Goal: Check status: Check status

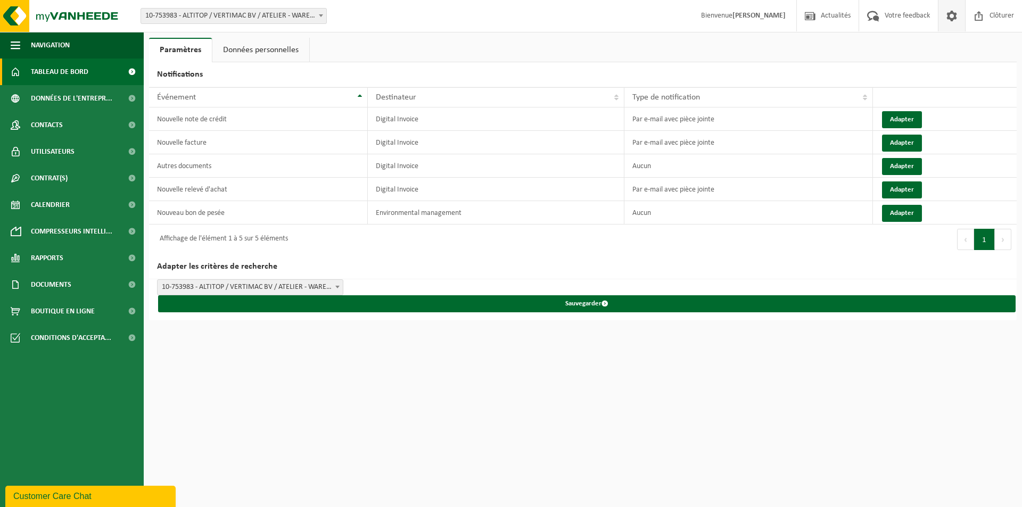
click at [65, 69] on span "Tableau de bord" at bounding box center [59, 72] width 57 height 27
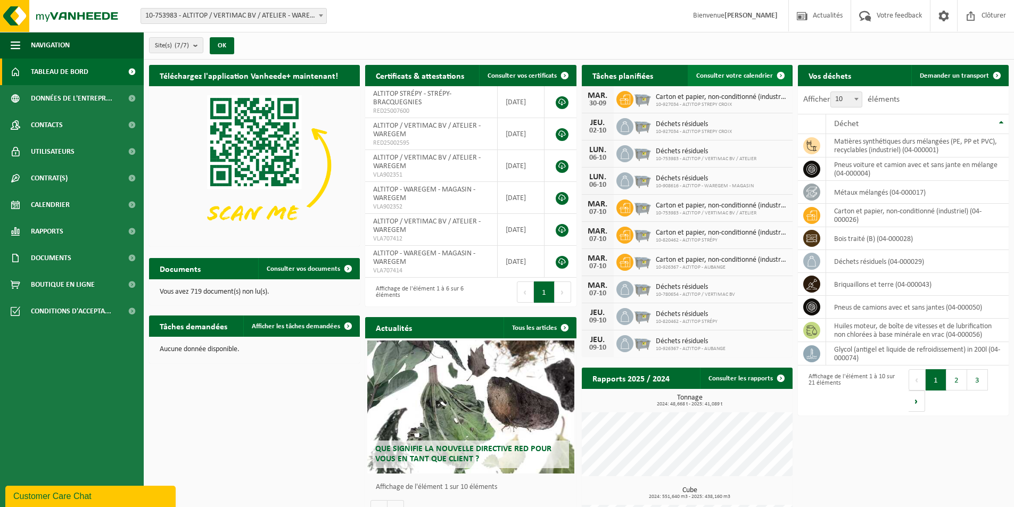
click at [733, 73] on span "Consulter votre calendrier" at bounding box center [734, 75] width 77 height 7
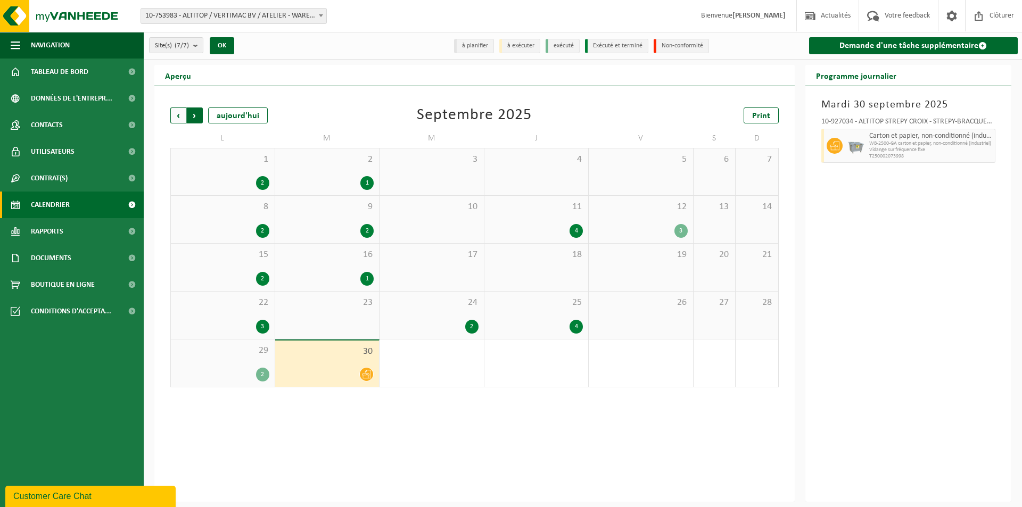
click at [175, 116] on span "Précédent" at bounding box center [178, 116] width 16 height 16
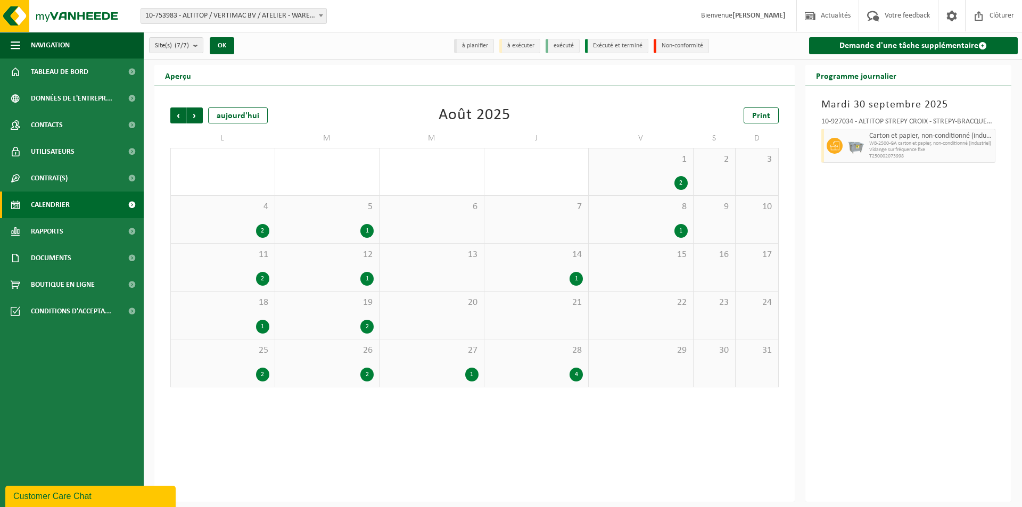
click at [175, 116] on span "Précédent" at bounding box center [178, 116] width 16 height 16
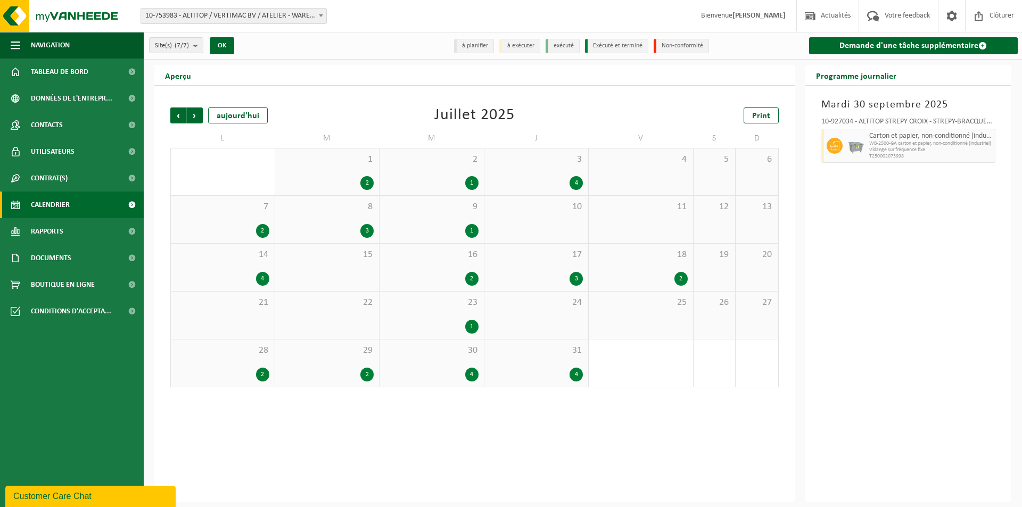
click at [175, 116] on span "Précédent" at bounding box center [178, 116] width 16 height 16
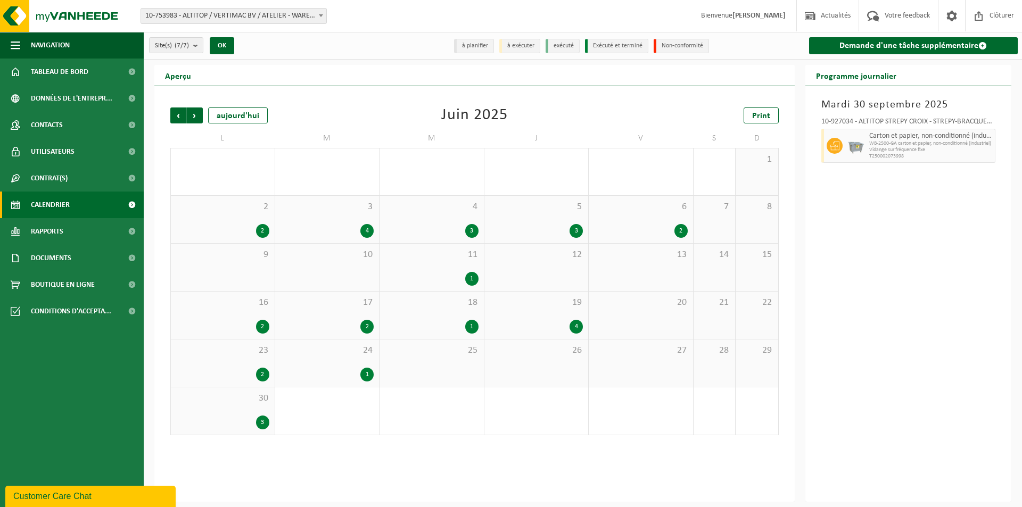
click at [175, 116] on span "Précédent" at bounding box center [178, 116] width 16 height 16
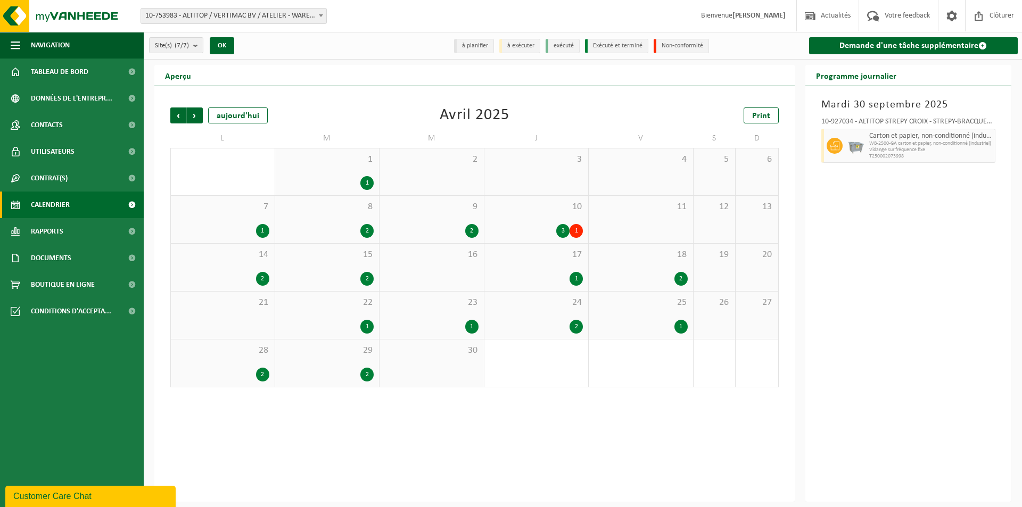
click at [366, 180] on div "1" at bounding box center [366, 183] width 13 height 14
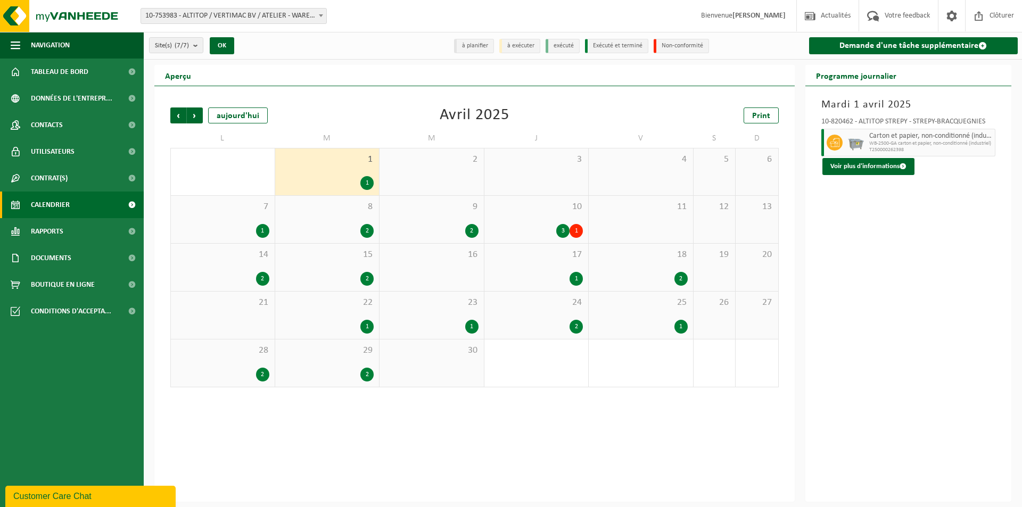
click at [265, 226] on div "1" at bounding box center [262, 231] width 13 height 14
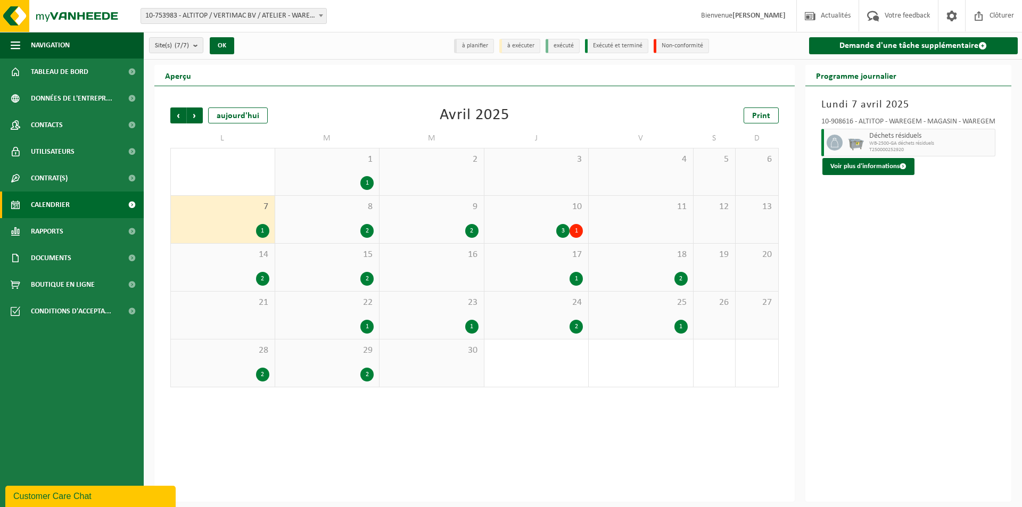
click at [370, 225] on div "2" at bounding box center [366, 231] width 13 height 14
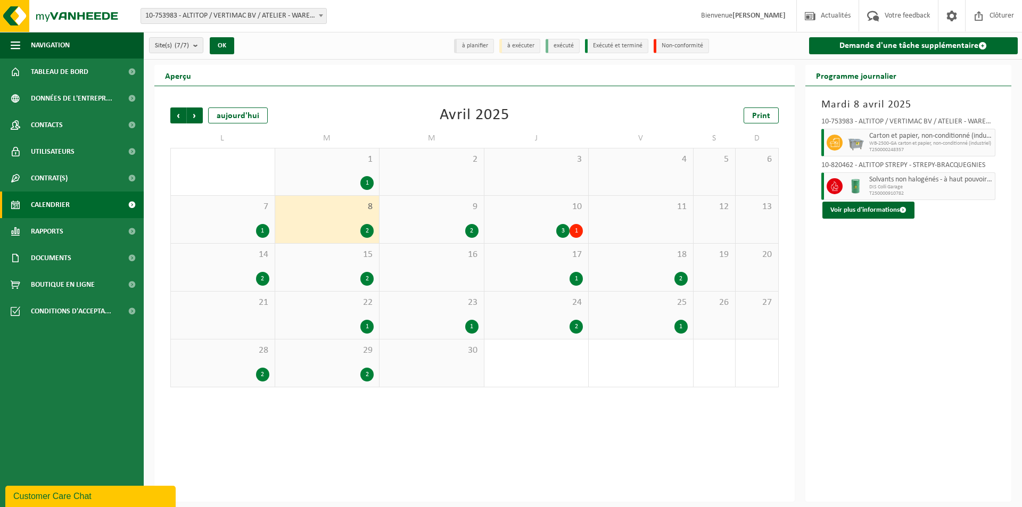
click at [472, 232] on div "2" at bounding box center [471, 231] width 13 height 14
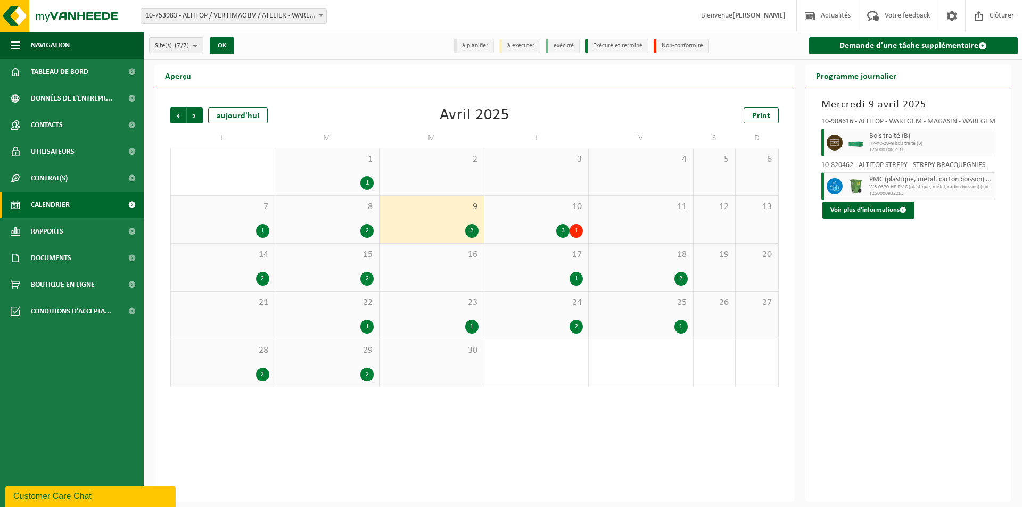
click at [563, 228] on div "3" at bounding box center [562, 231] width 13 height 14
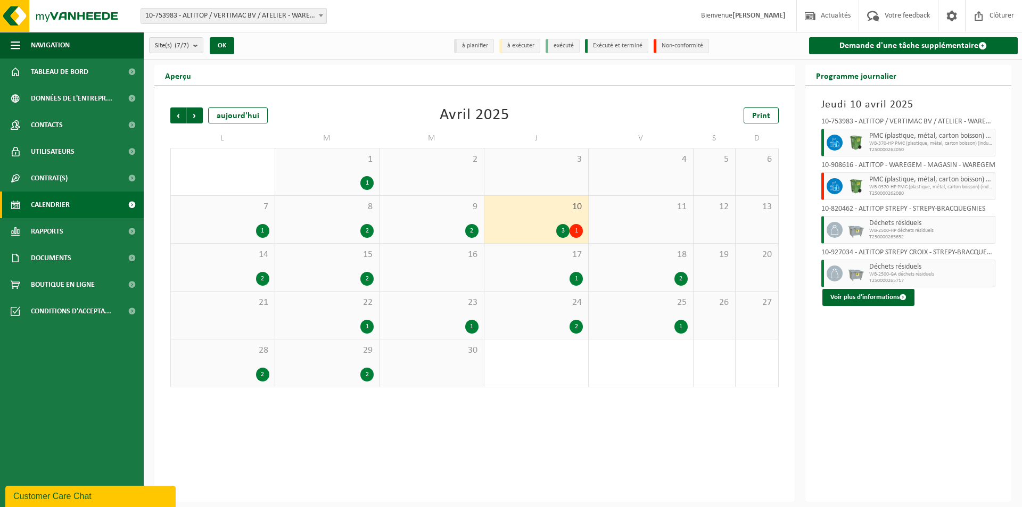
click at [577, 228] on div "1" at bounding box center [576, 231] width 13 height 14
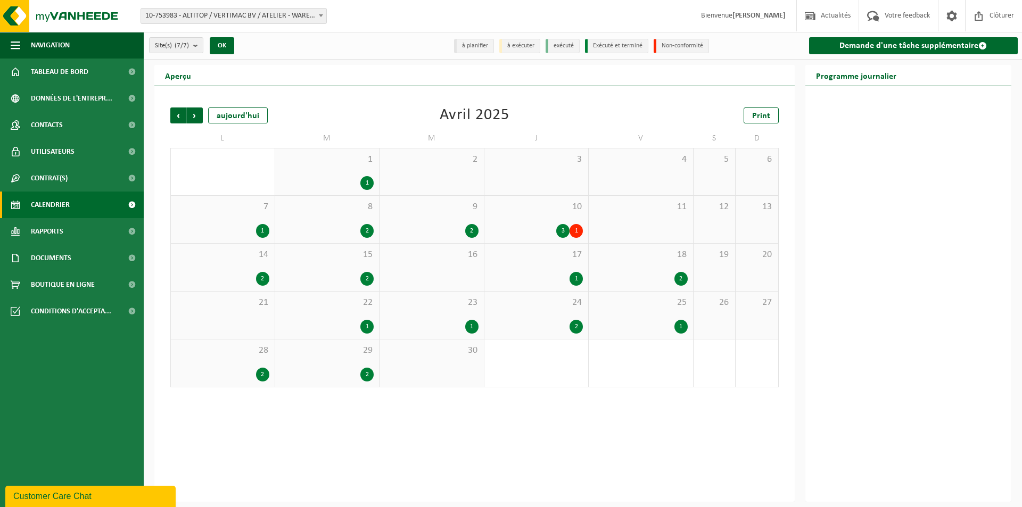
click at [571, 228] on div "1" at bounding box center [576, 231] width 13 height 14
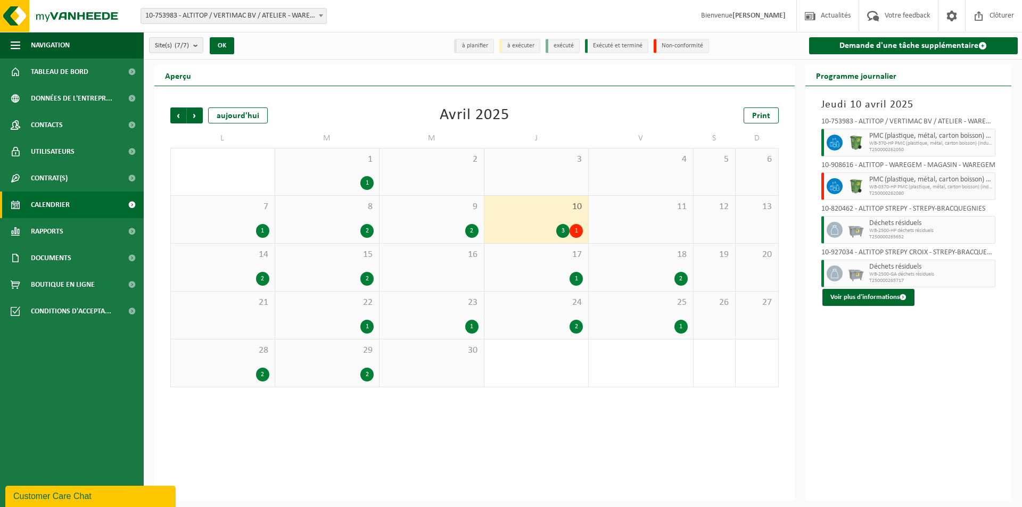
click at [564, 229] on div "3" at bounding box center [562, 231] width 13 height 14
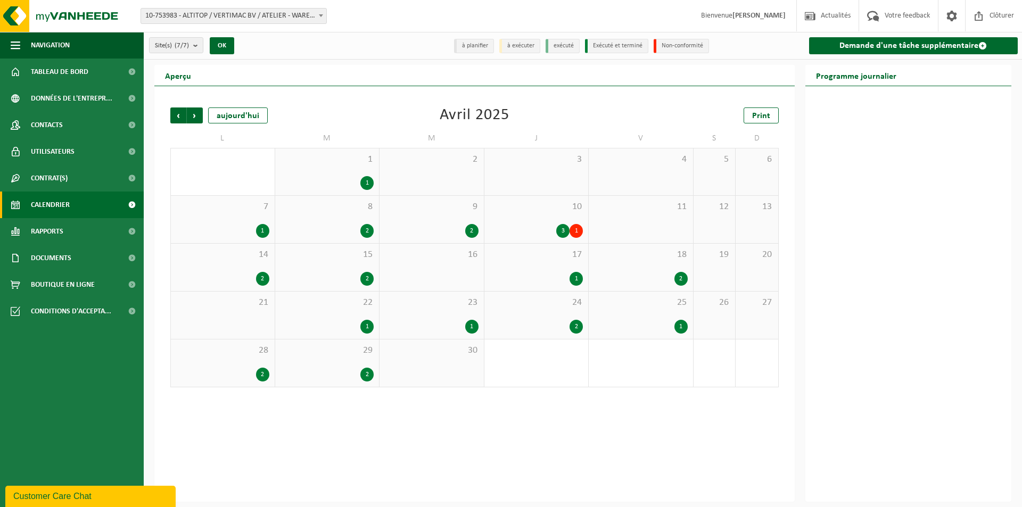
click at [564, 229] on div "3" at bounding box center [562, 231] width 13 height 14
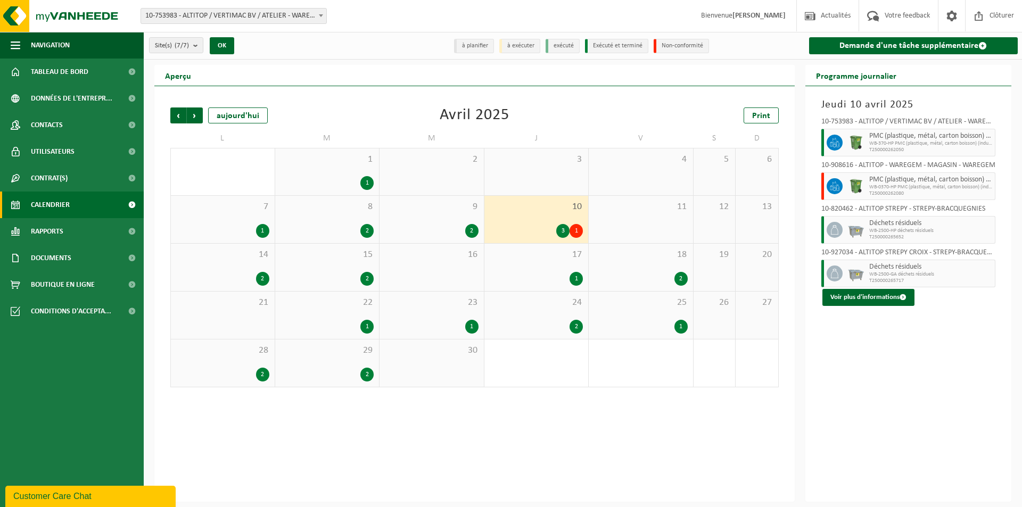
click at [256, 277] on div "2" at bounding box center [222, 279] width 93 height 14
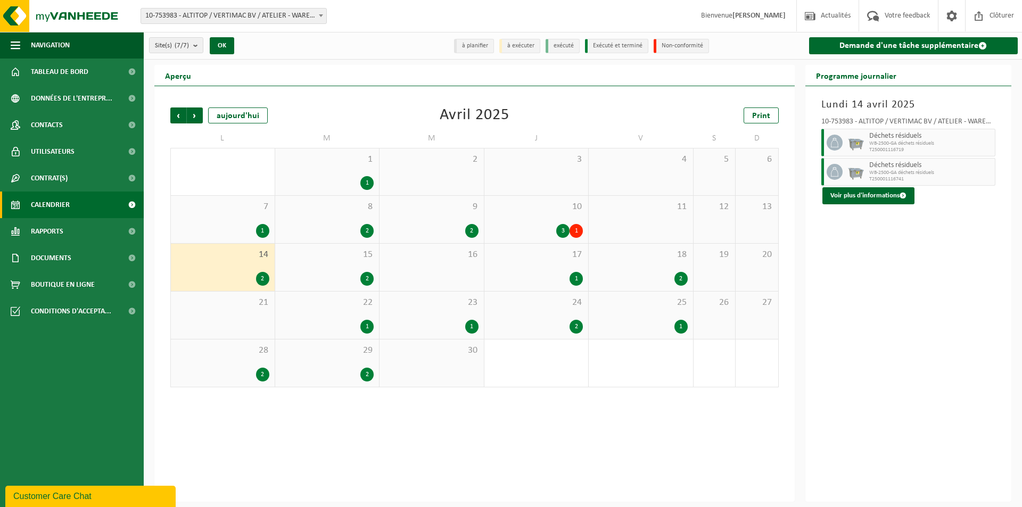
click at [368, 277] on div "2" at bounding box center [366, 279] width 13 height 14
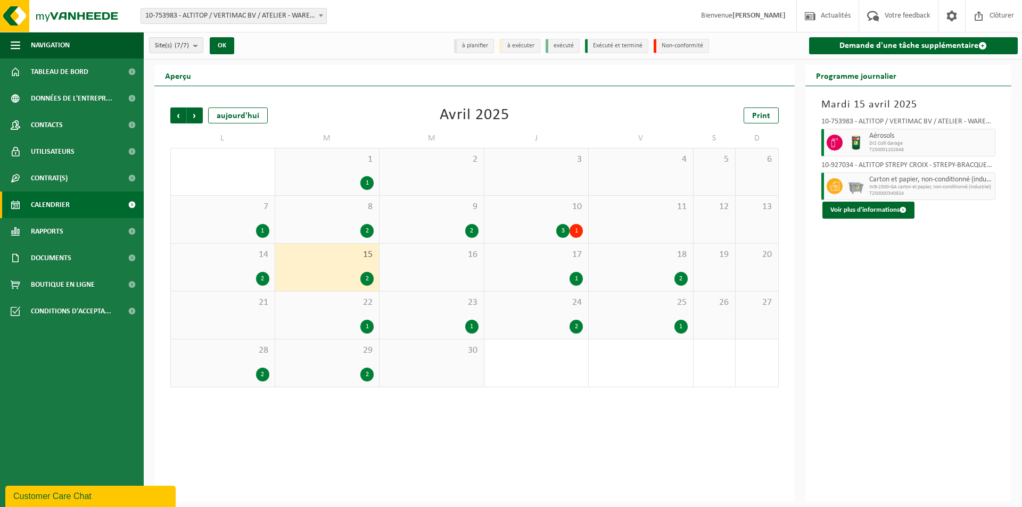
click at [575, 275] on div "1" at bounding box center [576, 279] width 13 height 14
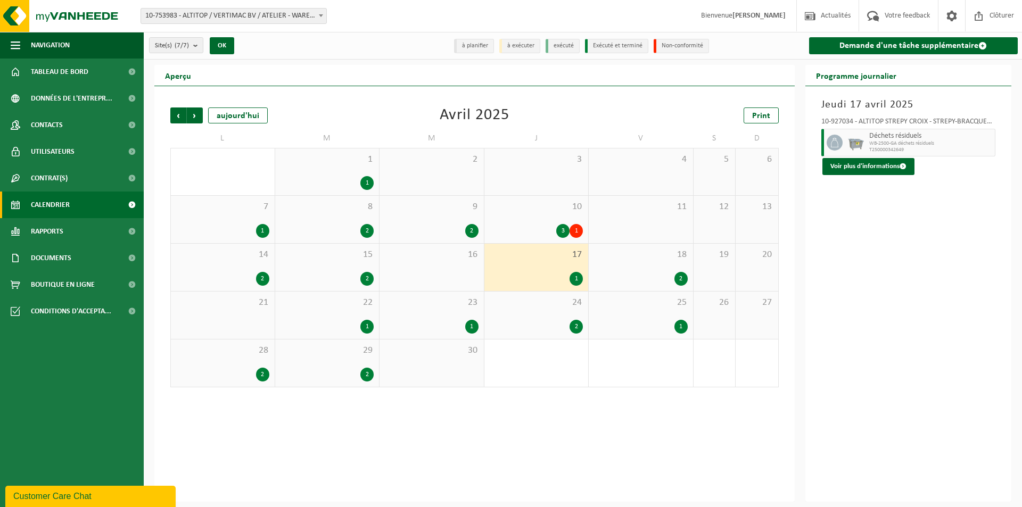
click at [678, 275] on div "2" at bounding box center [680, 279] width 13 height 14
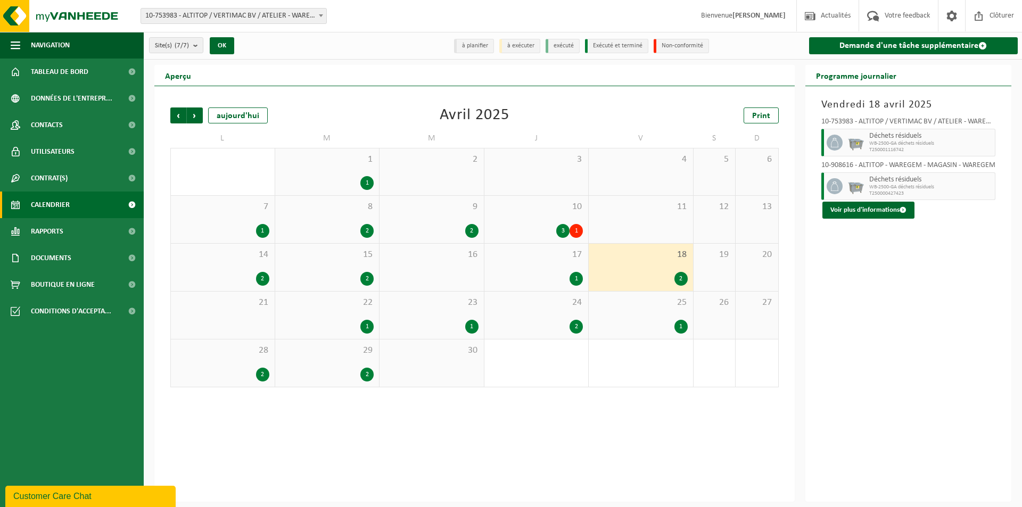
click at [682, 323] on div "1" at bounding box center [680, 327] width 13 height 14
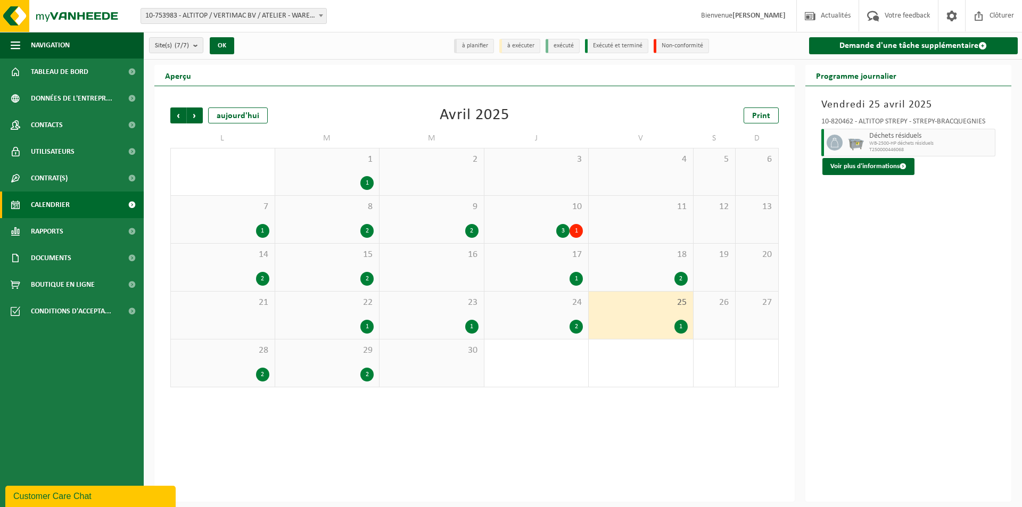
click at [579, 323] on div "2" at bounding box center [576, 327] width 13 height 14
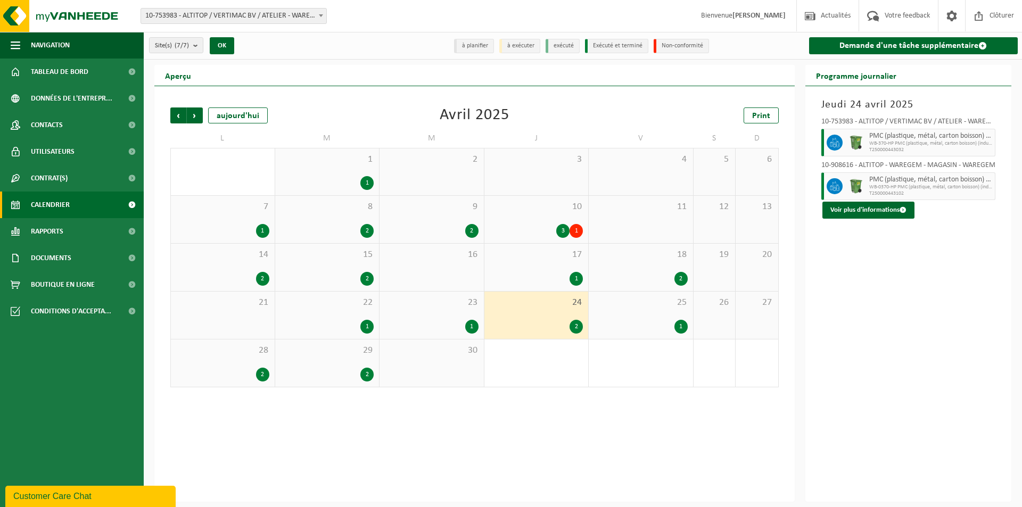
click at [468, 325] on div "1" at bounding box center [471, 327] width 13 height 14
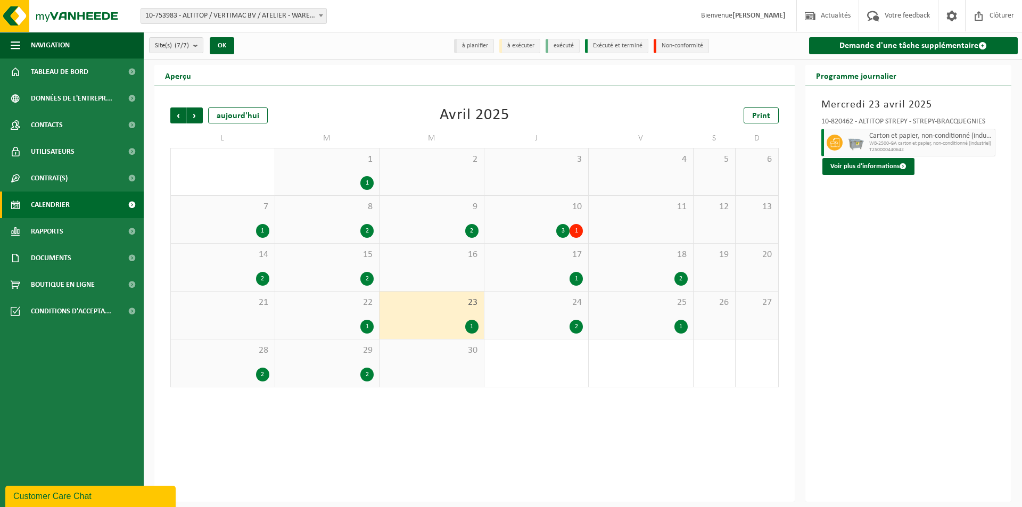
click at [361, 325] on div "1" at bounding box center [366, 327] width 13 height 14
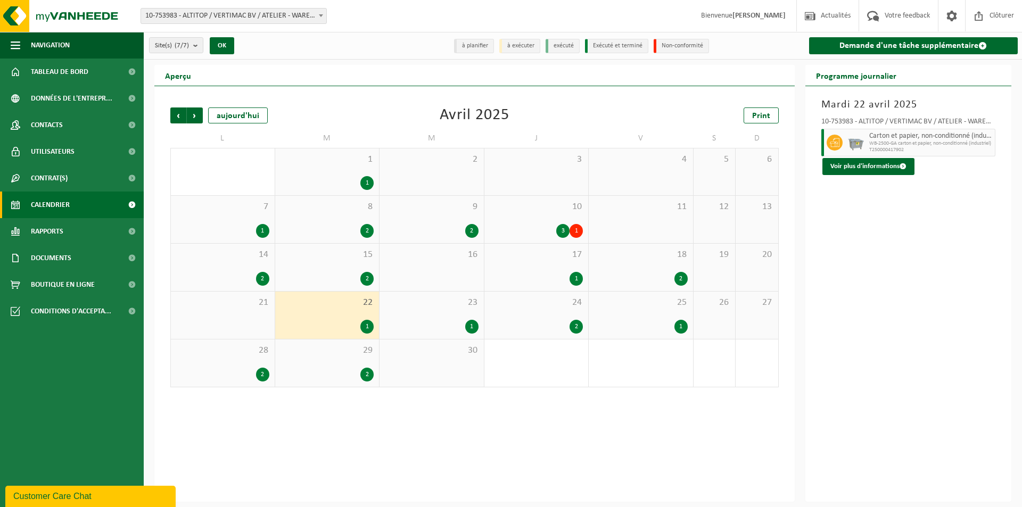
click at [261, 373] on div "2" at bounding box center [262, 375] width 13 height 14
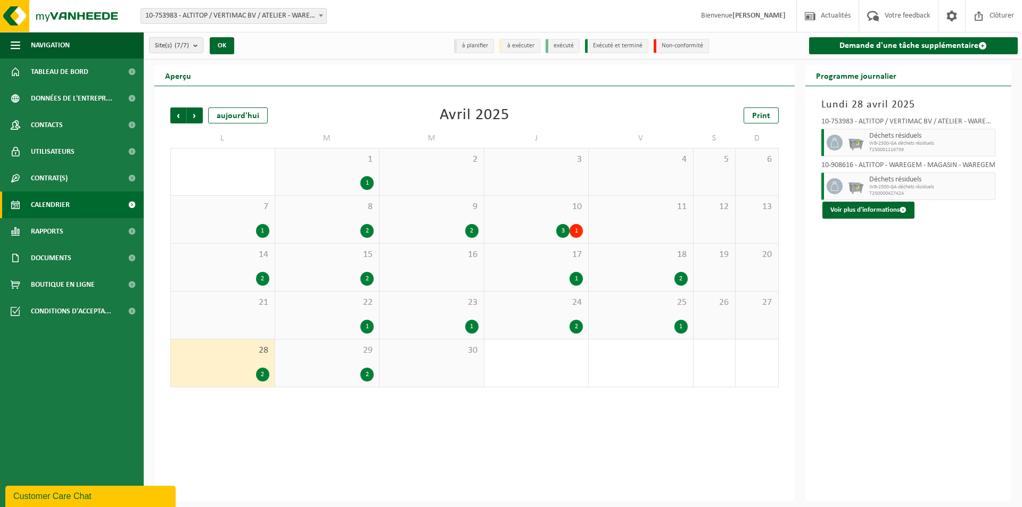
click at [368, 376] on div "2" at bounding box center [366, 375] width 13 height 14
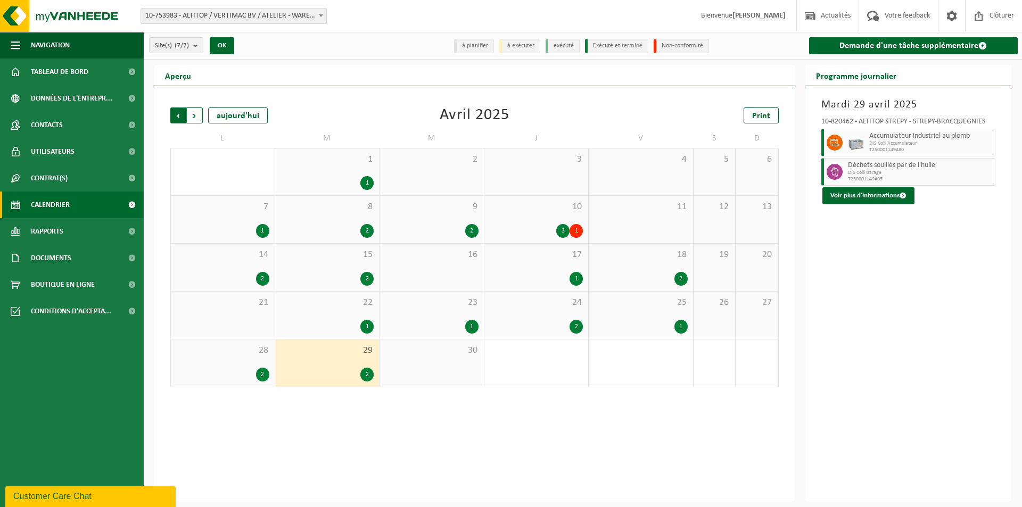
click at [197, 113] on span "Suivant" at bounding box center [195, 116] width 16 height 16
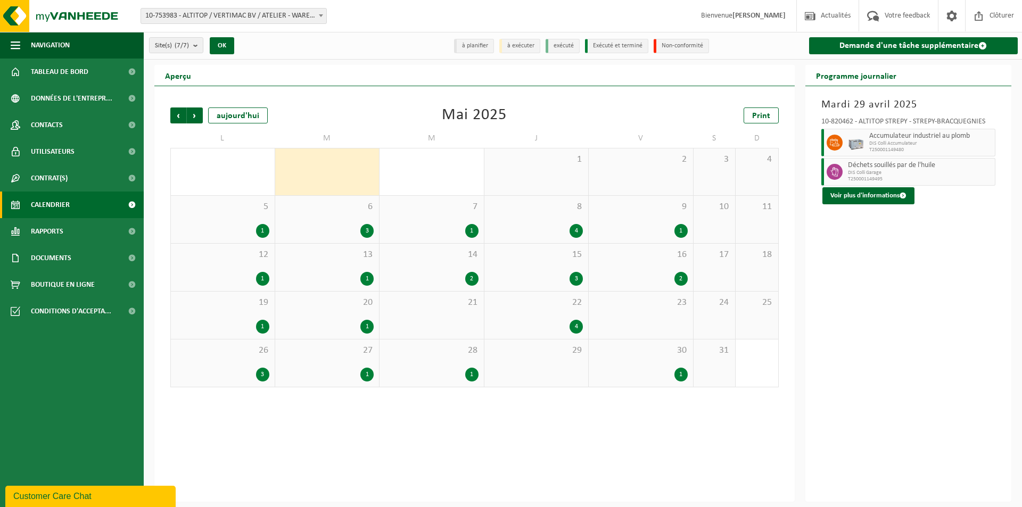
click at [257, 227] on div "1" at bounding box center [262, 231] width 13 height 14
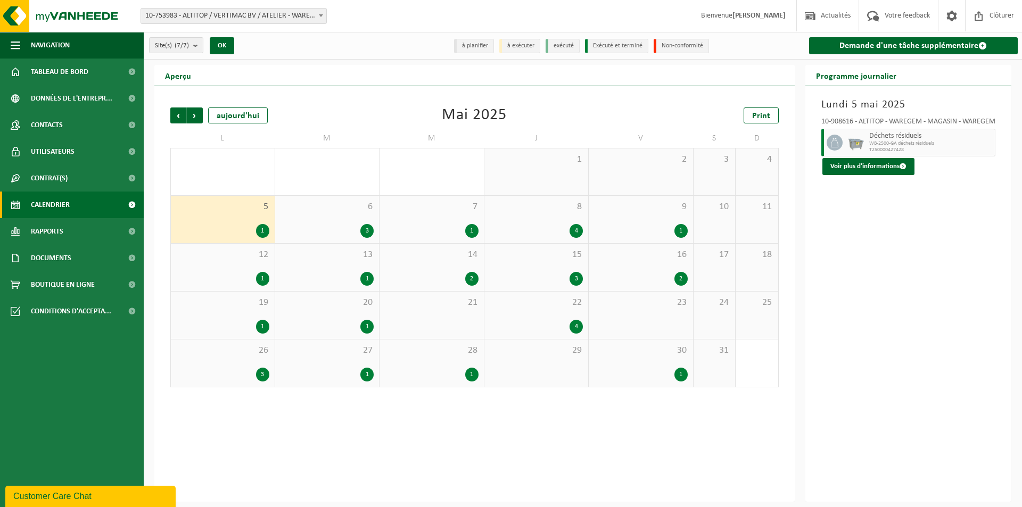
click at [377, 229] on div "6 3" at bounding box center [327, 219] width 104 height 47
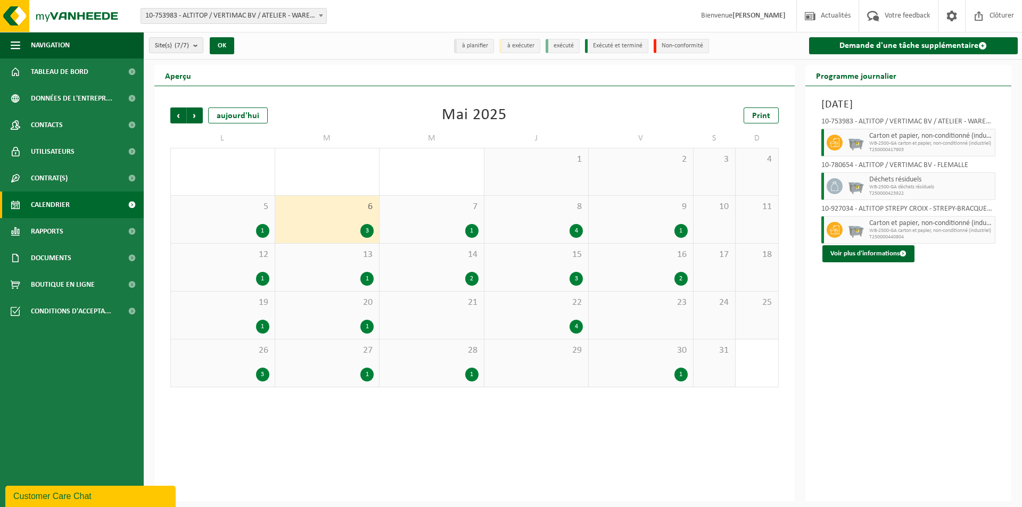
click at [472, 226] on div "1" at bounding box center [471, 231] width 13 height 14
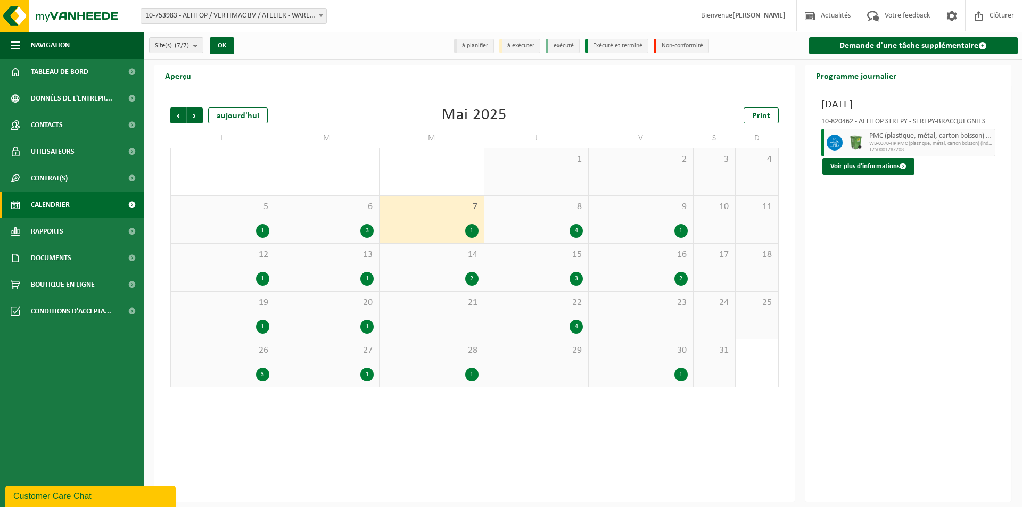
click at [574, 228] on div "4" at bounding box center [576, 231] width 13 height 14
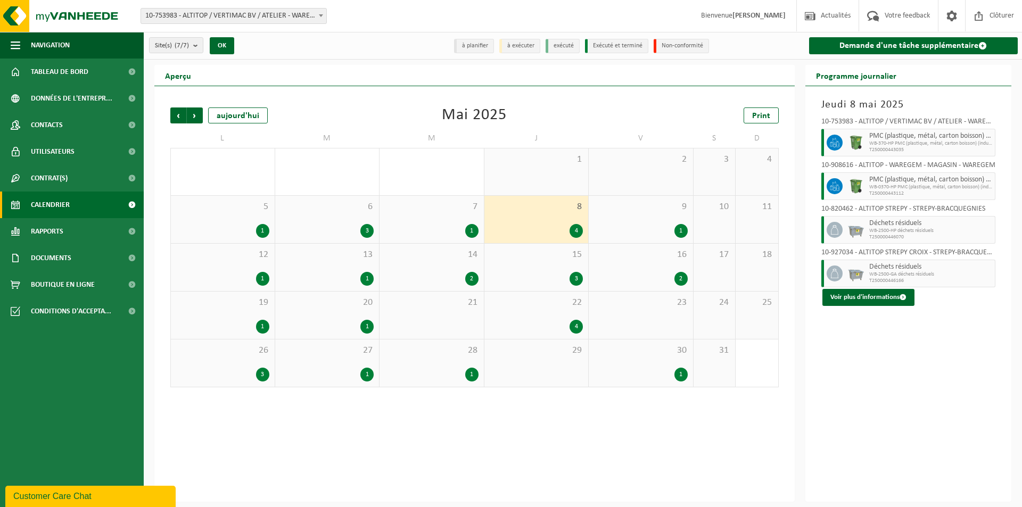
click at [682, 227] on div "1" at bounding box center [680, 231] width 13 height 14
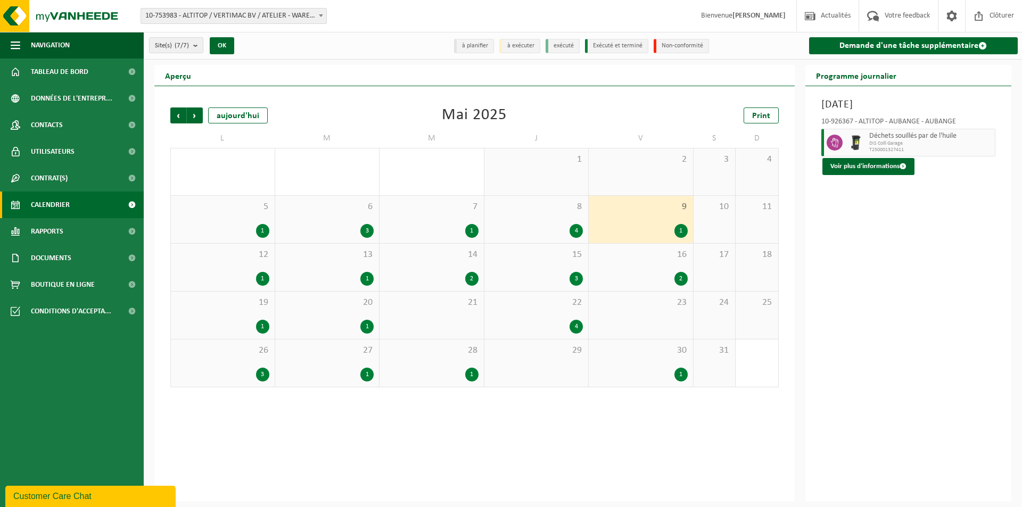
click at [687, 278] on div "2" at bounding box center [680, 279] width 13 height 14
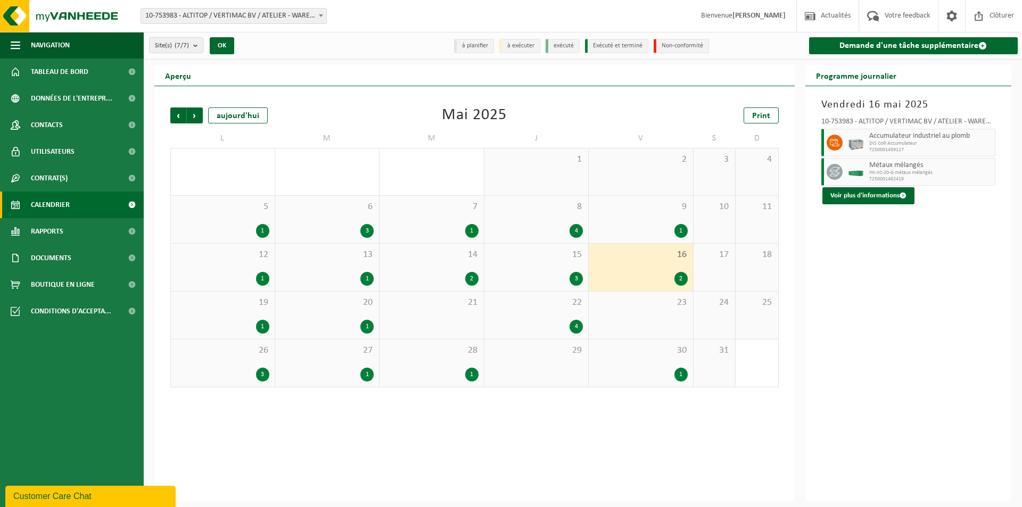
click at [572, 279] on div "3" at bounding box center [576, 279] width 13 height 14
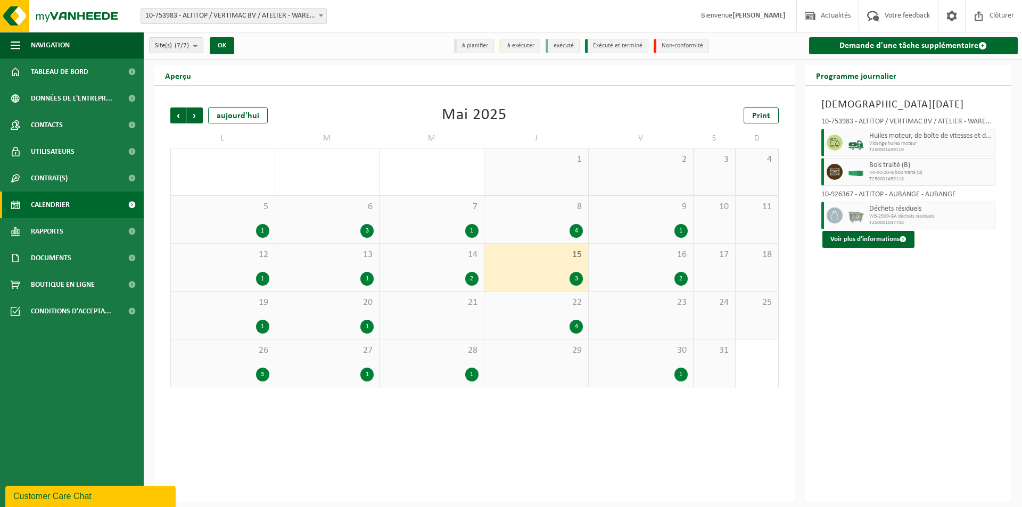
click at [473, 278] on div "2" at bounding box center [471, 279] width 13 height 14
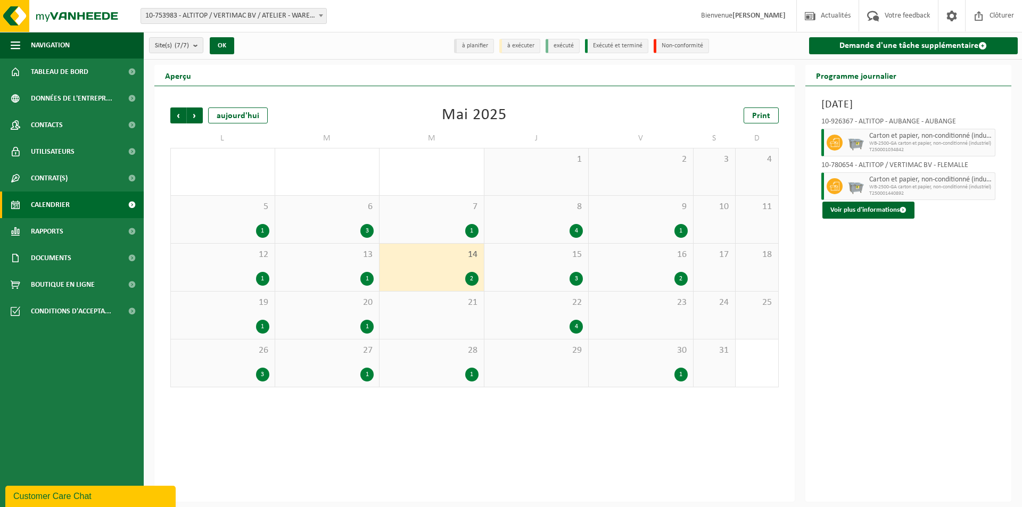
click at [365, 276] on div "1" at bounding box center [366, 279] width 13 height 14
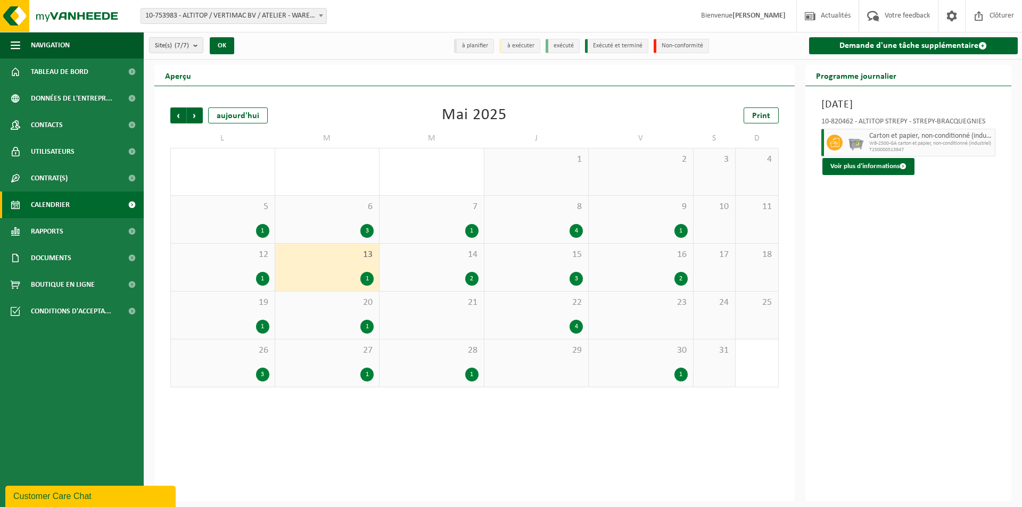
click at [263, 279] on div "1" at bounding box center [262, 279] width 13 height 14
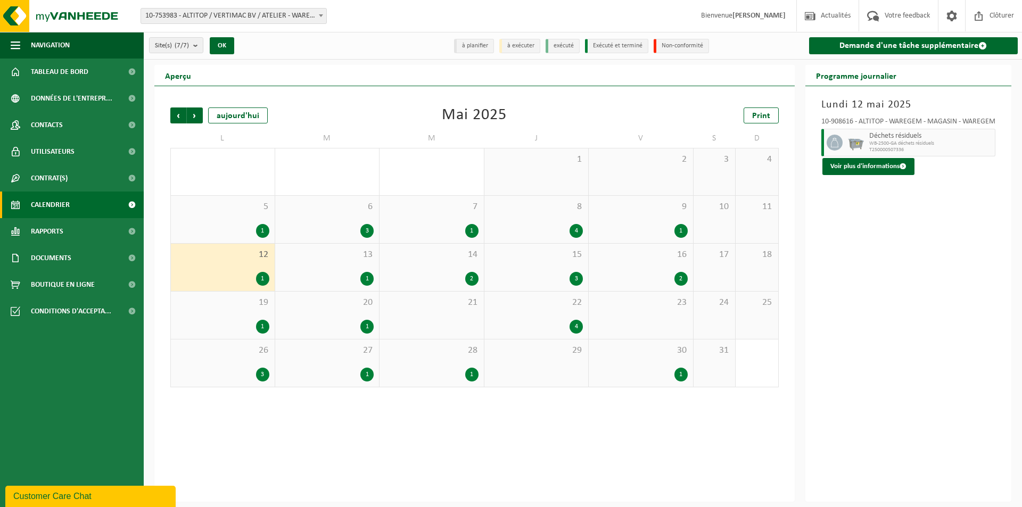
click at [263, 327] on div "1" at bounding box center [262, 327] width 13 height 14
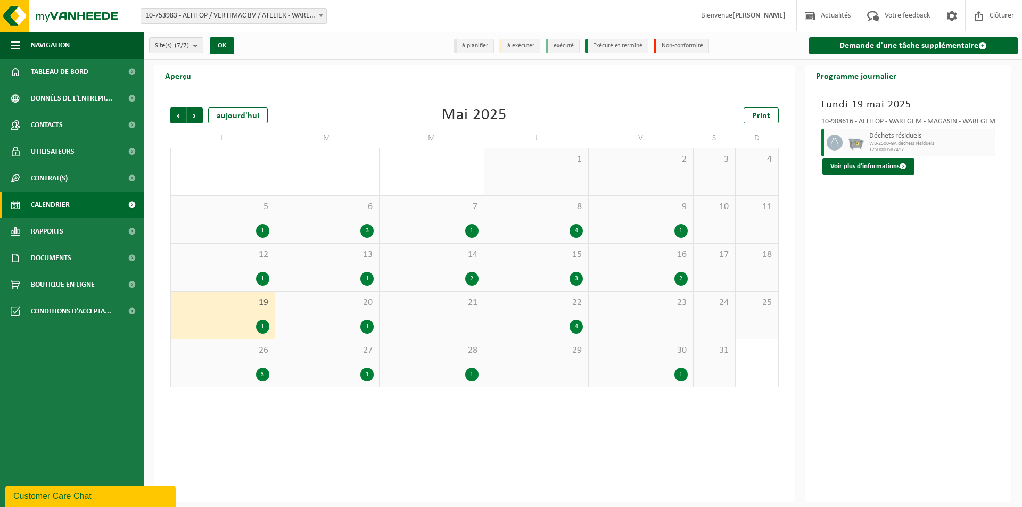
click at [370, 320] on div "1" at bounding box center [366, 327] width 13 height 14
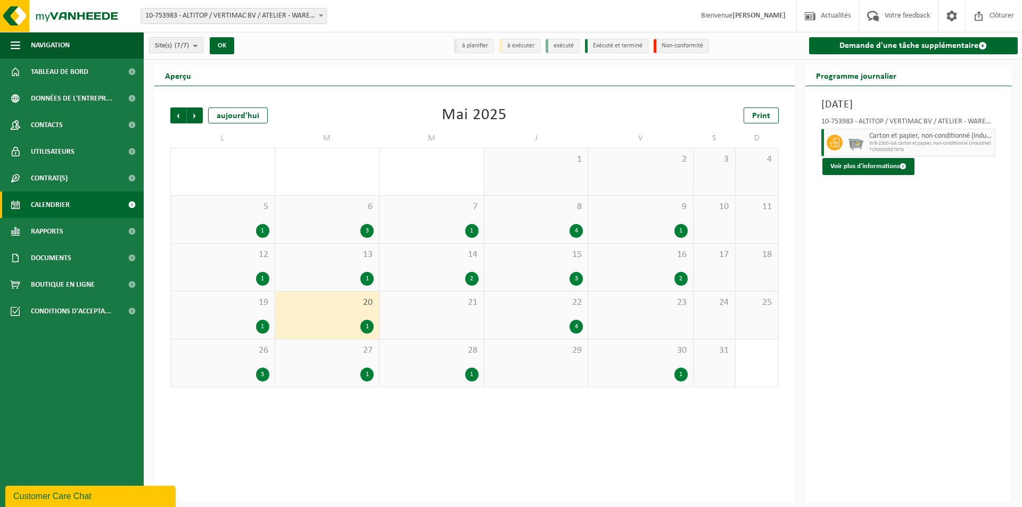
click at [586, 325] on div "22 4" at bounding box center [536, 315] width 104 height 47
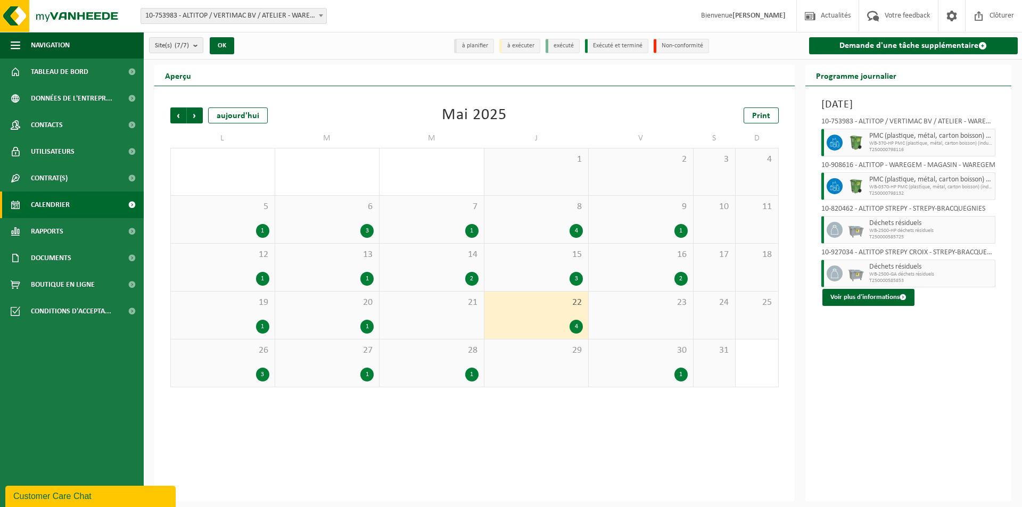
click at [675, 368] on div "1" at bounding box center [641, 375] width 94 height 14
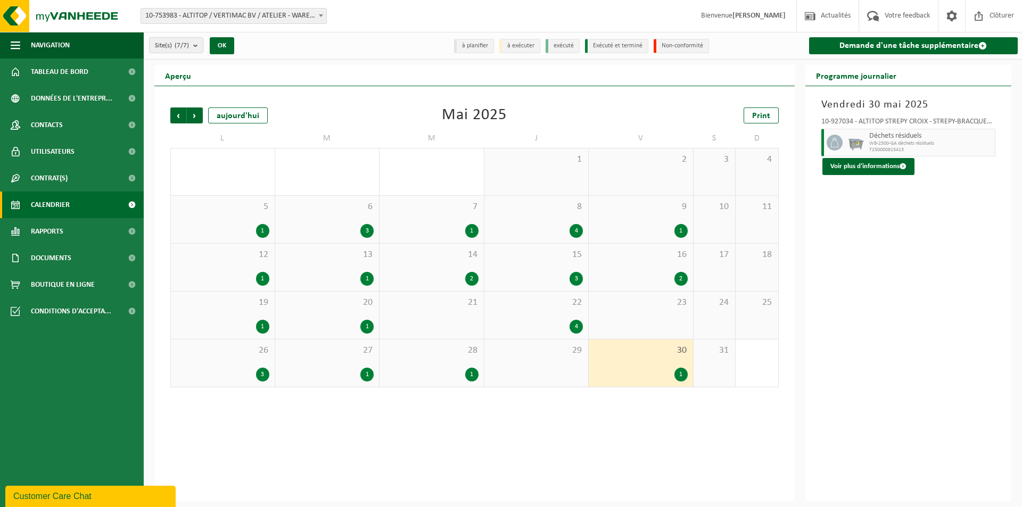
click at [462, 370] on div "1" at bounding box center [432, 375] width 94 height 14
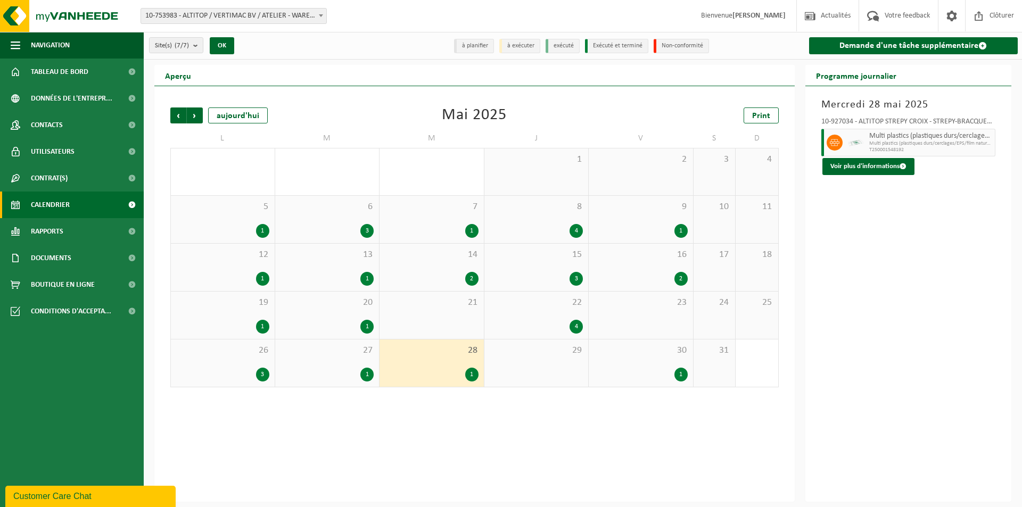
click at [361, 372] on div "1" at bounding box center [366, 375] width 13 height 14
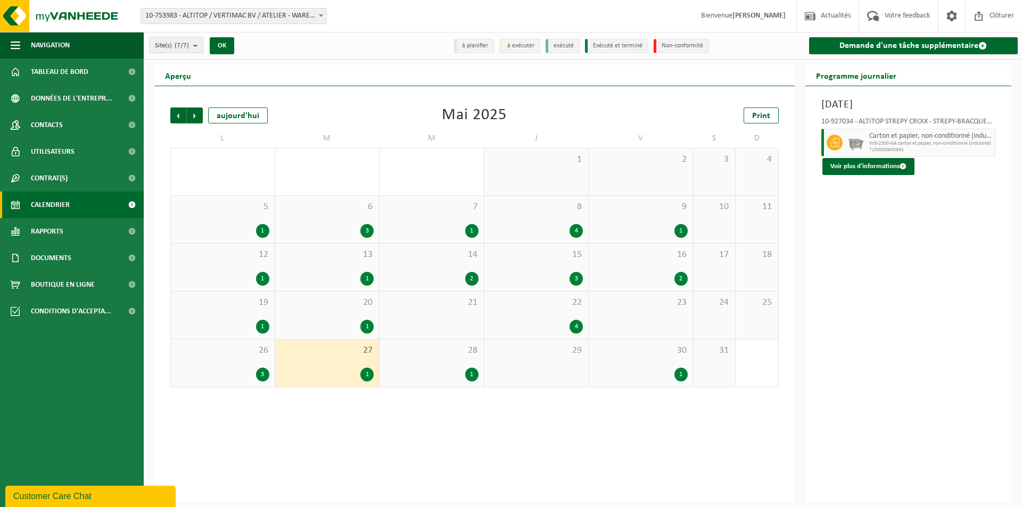
click at [257, 373] on div "3" at bounding box center [262, 375] width 13 height 14
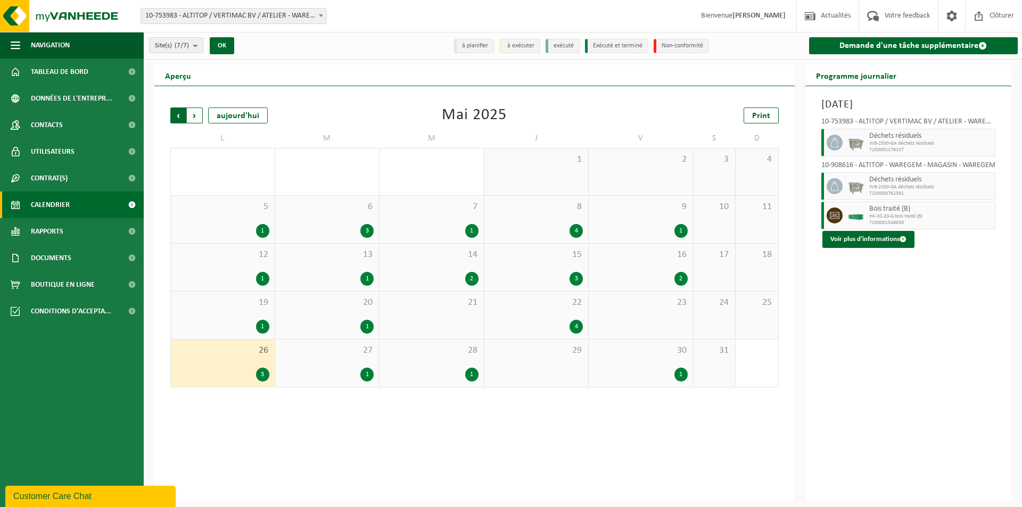
click at [195, 118] on span "Suivant" at bounding box center [195, 116] width 16 height 16
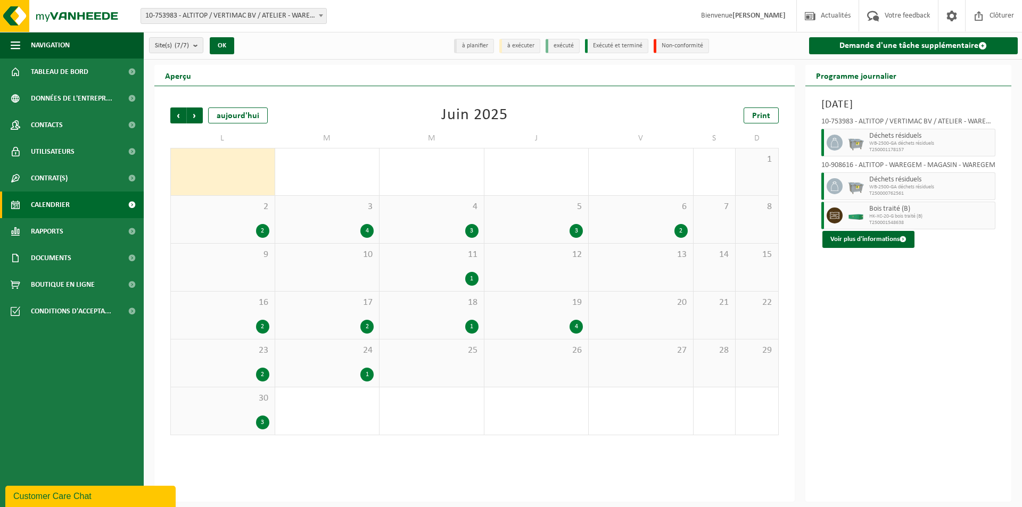
click at [259, 232] on div "2" at bounding box center [262, 231] width 13 height 14
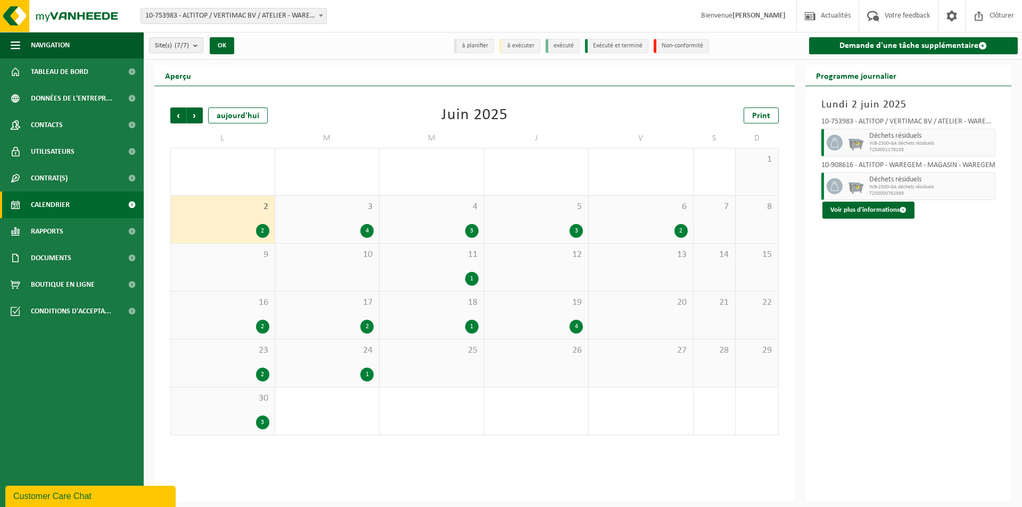
click at [365, 229] on div "4" at bounding box center [366, 231] width 13 height 14
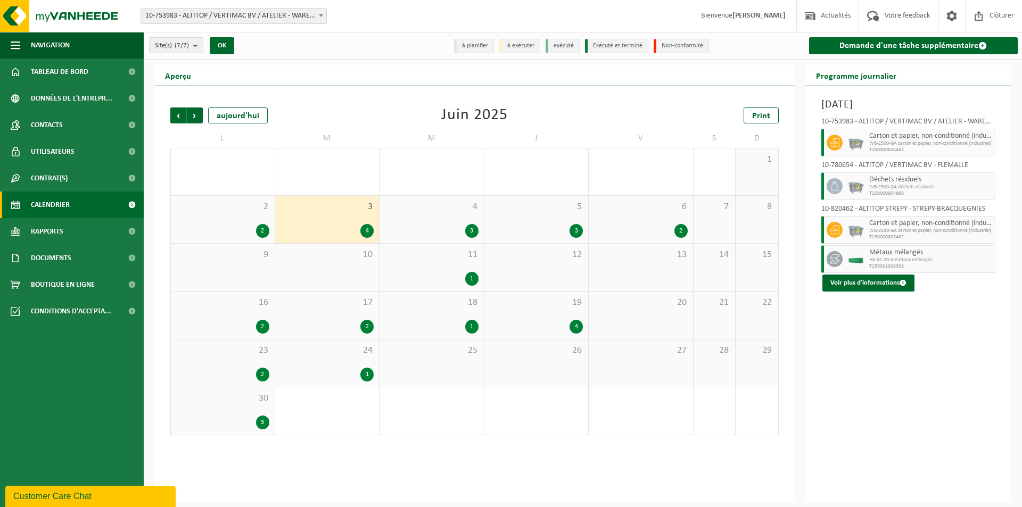
click at [468, 227] on div "3" at bounding box center [471, 231] width 13 height 14
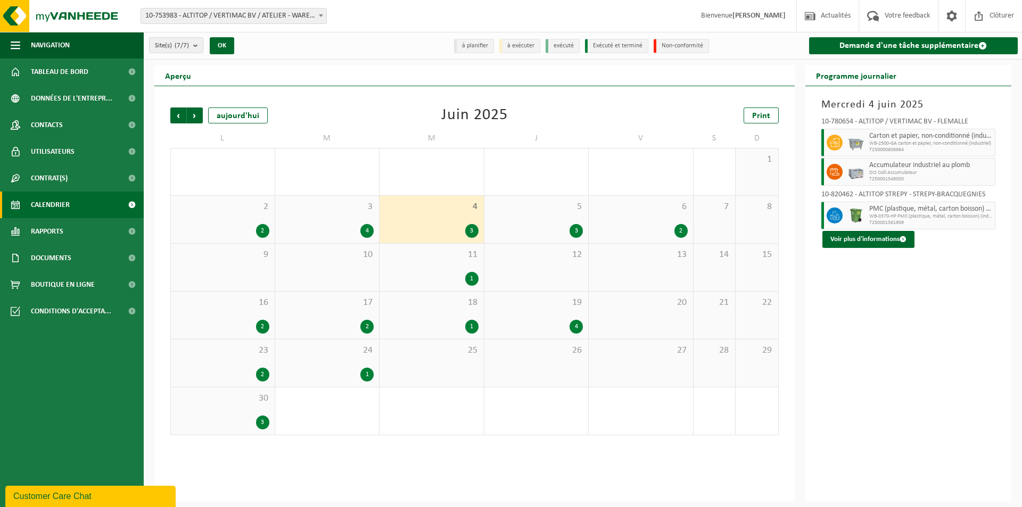
click at [569, 227] on div "3" at bounding box center [537, 231] width 94 height 14
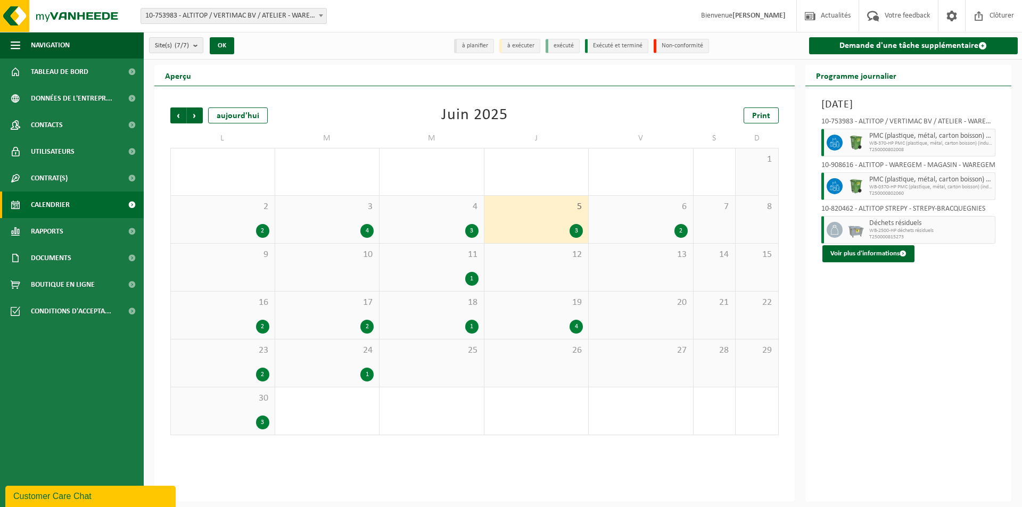
click at [683, 228] on div "2" at bounding box center [680, 231] width 13 height 14
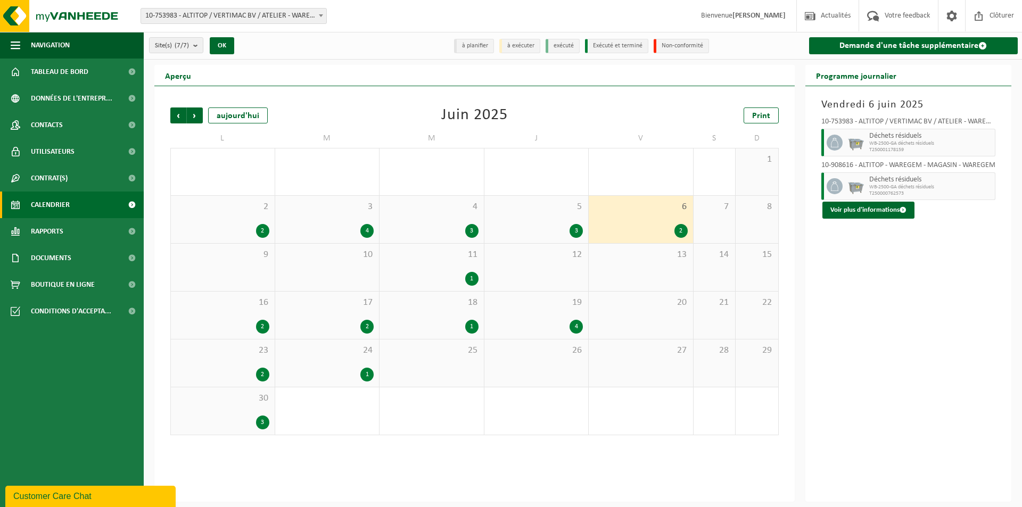
click at [456, 275] on div "1" at bounding box center [432, 279] width 94 height 14
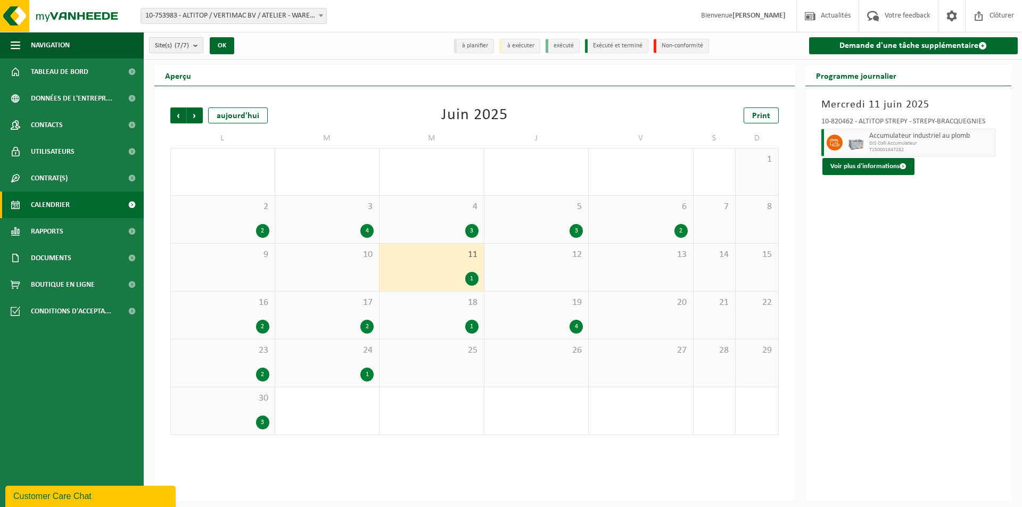
click at [255, 318] on div "16 2" at bounding box center [223, 315] width 104 height 47
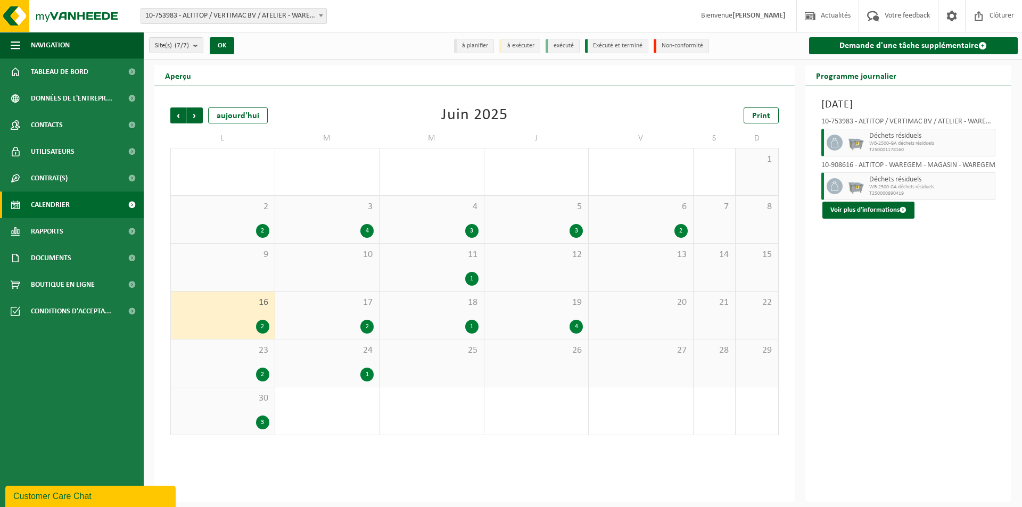
click at [369, 321] on div "2" at bounding box center [366, 327] width 13 height 14
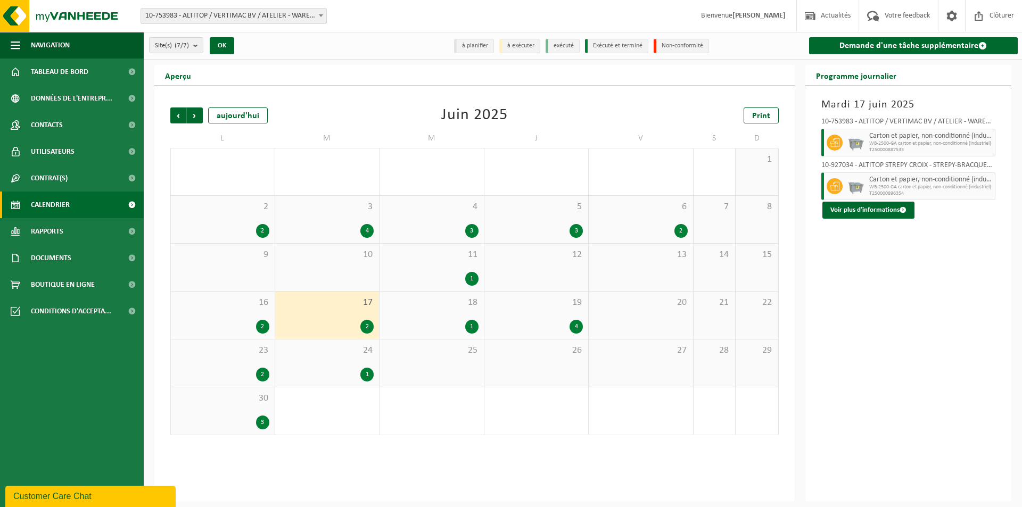
click at [468, 318] on div "18 1" at bounding box center [432, 315] width 104 height 47
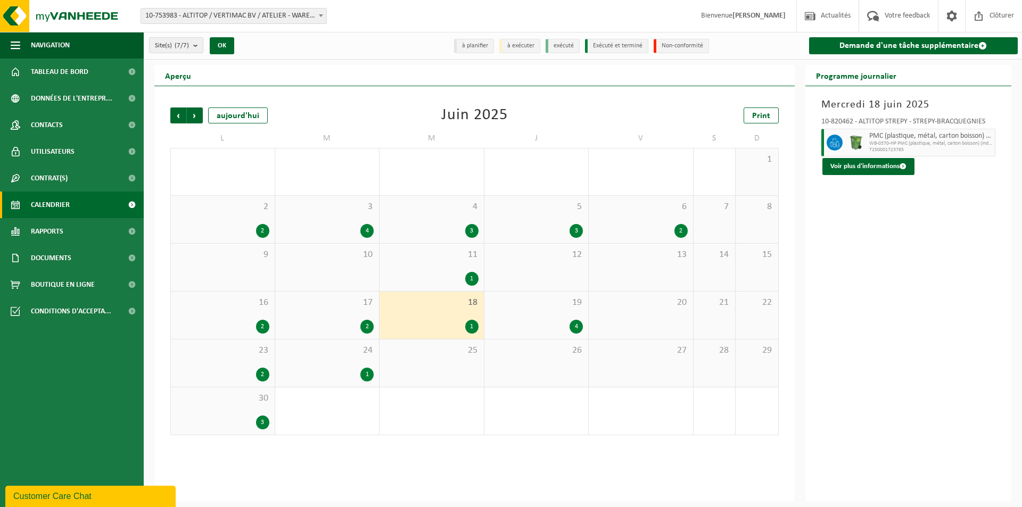
click at [574, 323] on div "4" at bounding box center [576, 327] width 13 height 14
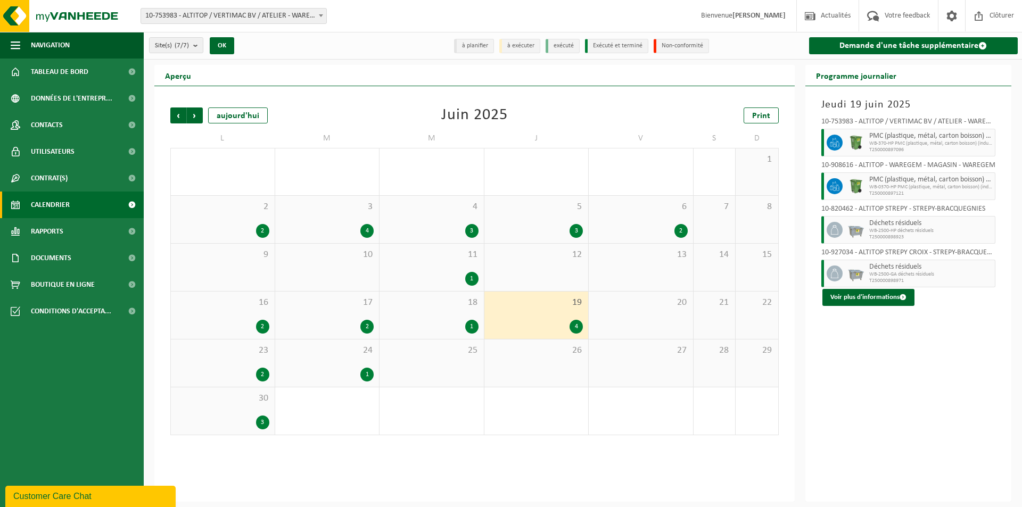
click at [267, 370] on div "2" at bounding box center [262, 375] width 13 height 14
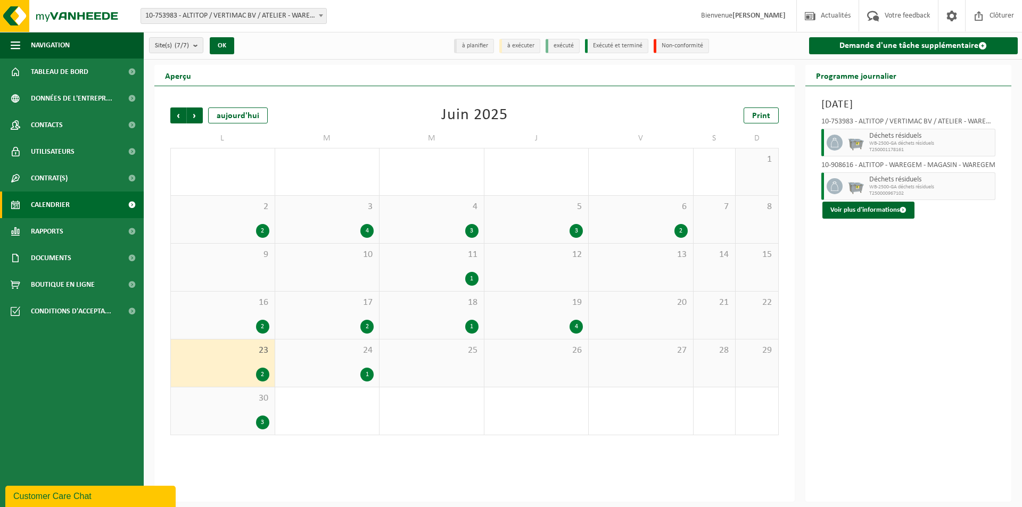
click at [311, 370] on div "1" at bounding box center [328, 375] width 94 height 14
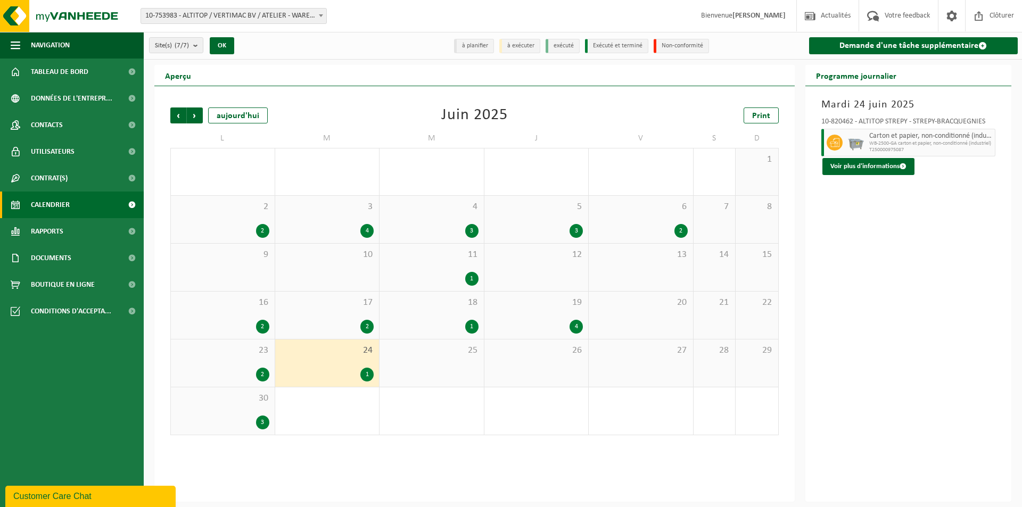
click at [244, 421] on div "3" at bounding box center [222, 423] width 93 height 14
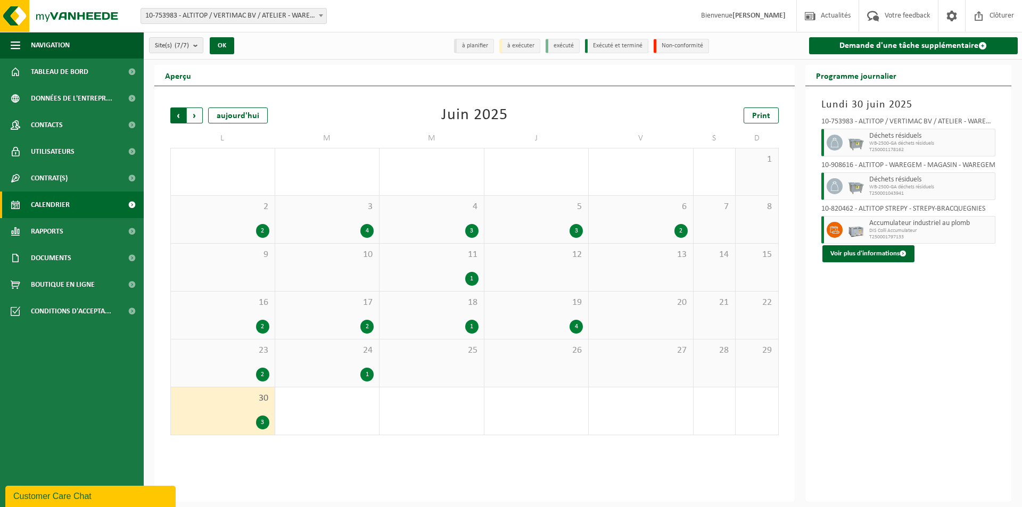
click at [201, 113] on span "Suivant" at bounding box center [195, 116] width 16 height 16
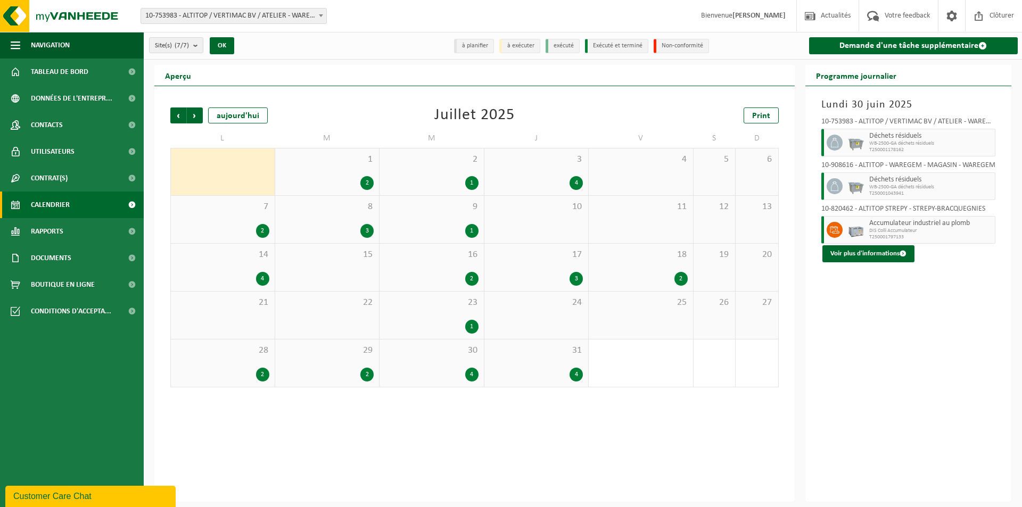
click at [369, 174] on div "1 2" at bounding box center [327, 172] width 104 height 47
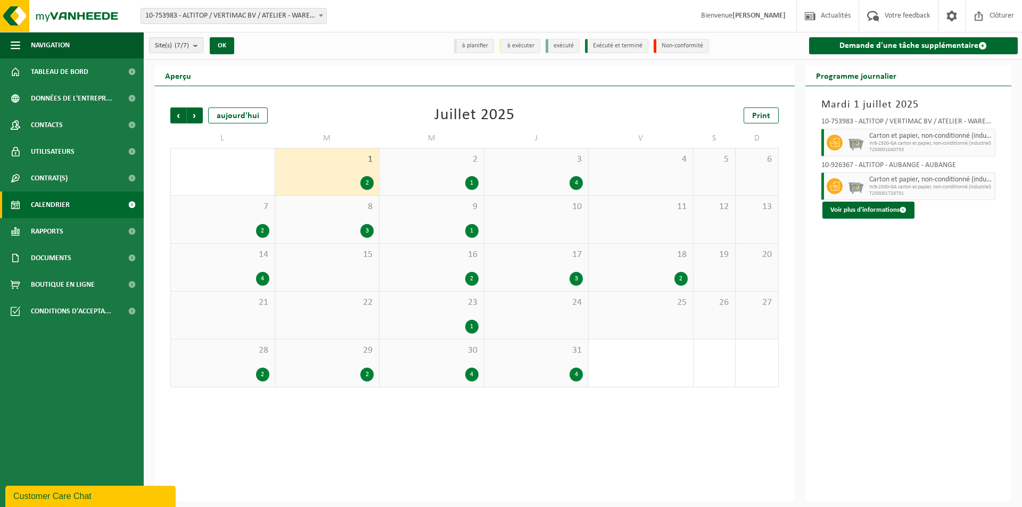
click at [467, 177] on div "1" at bounding box center [432, 183] width 94 height 14
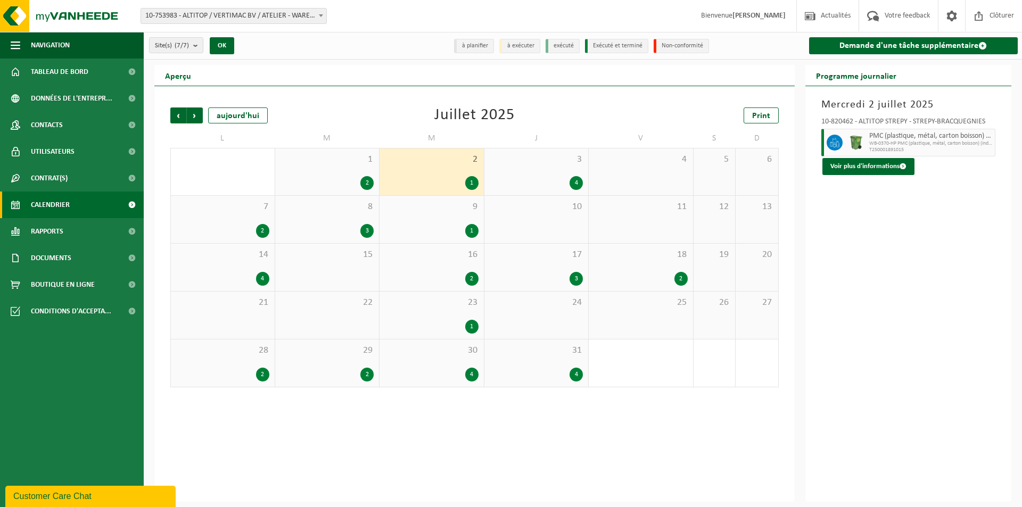
click at [549, 177] on div "4" at bounding box center [537, 183] width 94 height 14
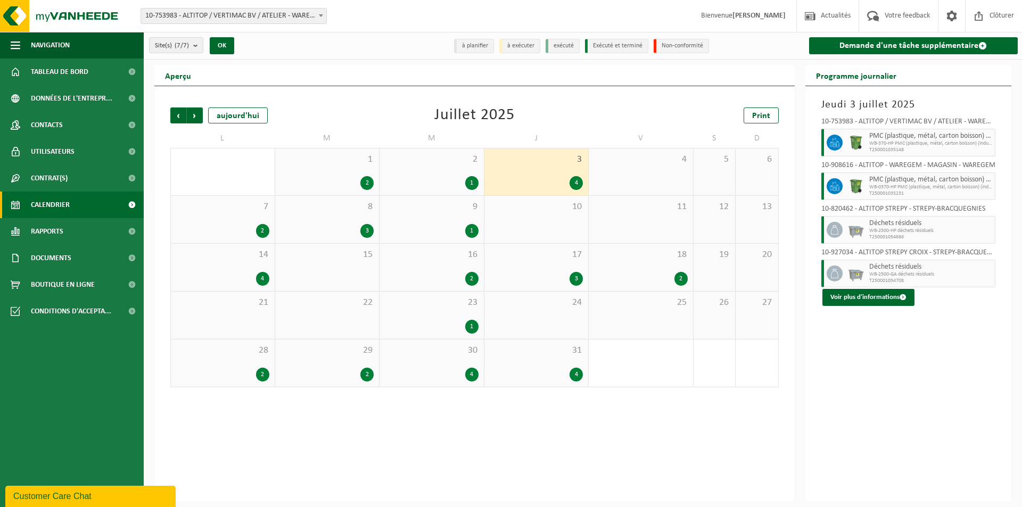
click at [249, 224] on div "2" at bounding box center [222, 231] width 93 height 14
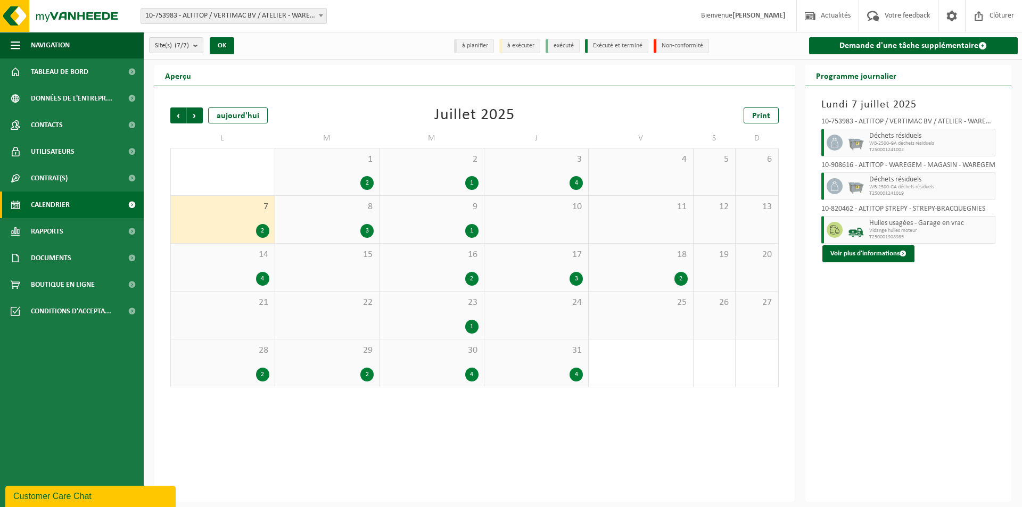
click at [353, 219] on div "8 3" at bounding box center [327, 219] width 104 height 47
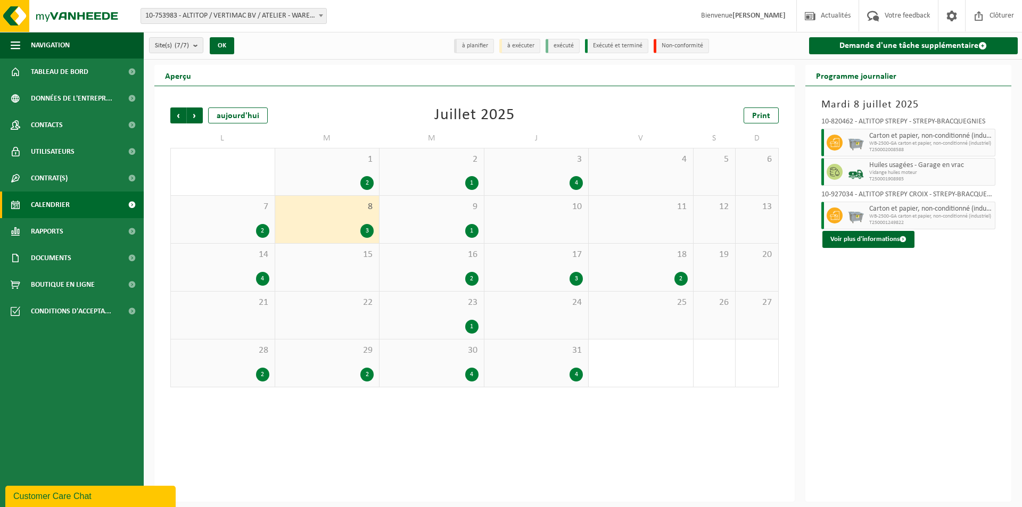
click at [431, 226] on div "1" at bounding box center [432, 231] width 94 height 14
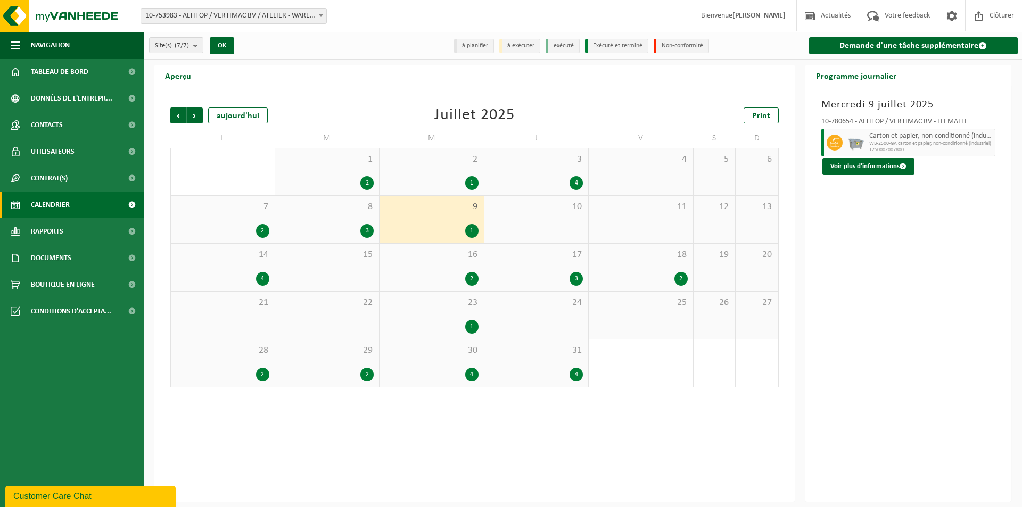
click at [259, 272] on div "4" at bounding box center [262, 279] width 13 height 14
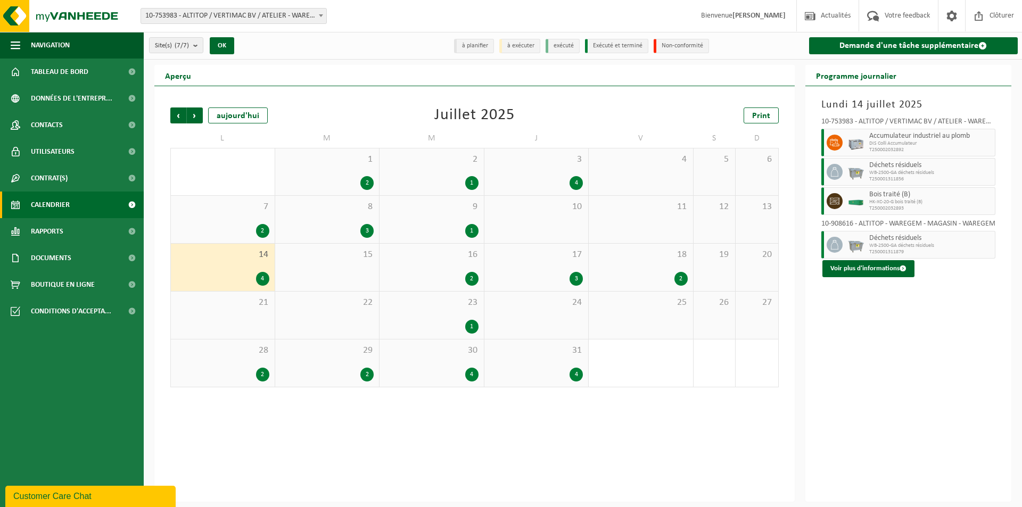
click at [438, 277] on div "2" at bounding box center [432, 279] width 94 height 14
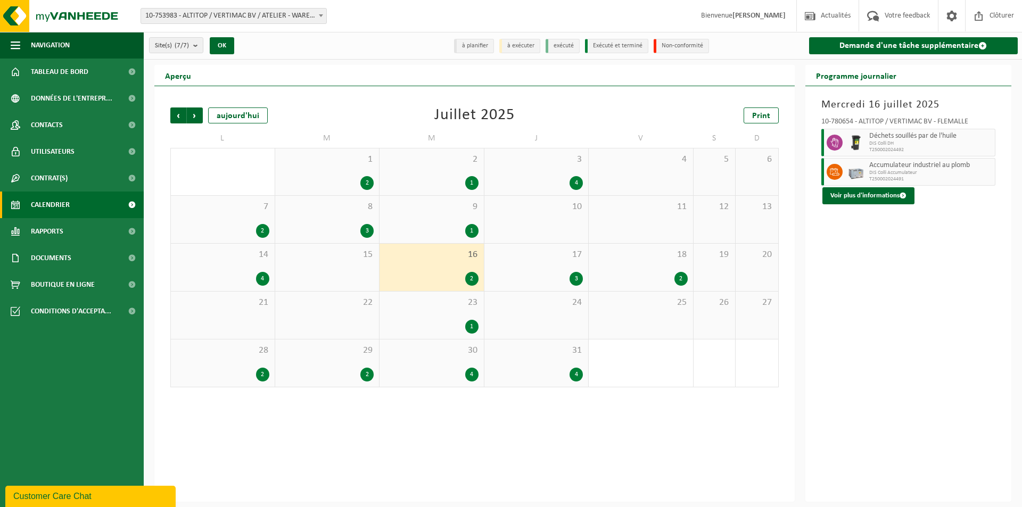
click at [566, 279] on div "3" at bounding box center [537, 279] width 94 height 14
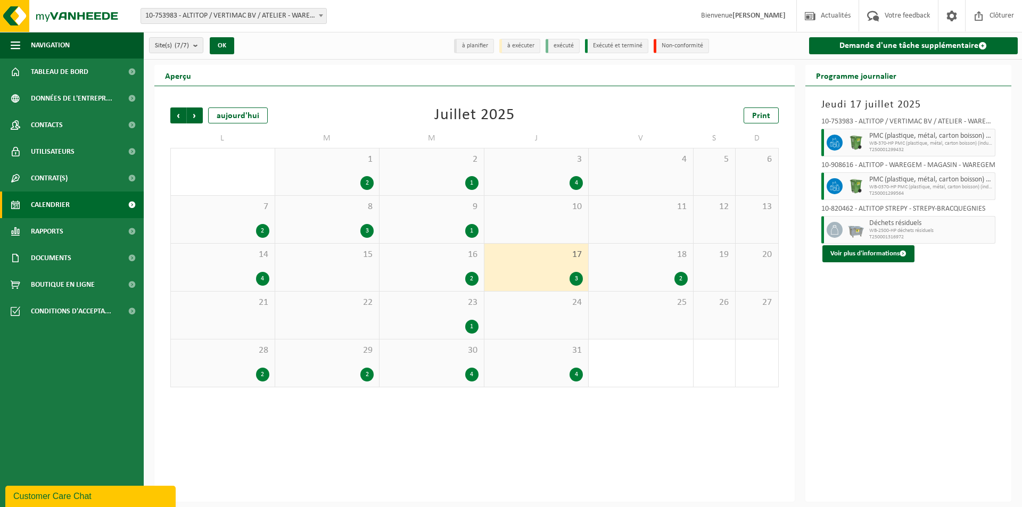
click at [655, 270] on div "18 2" at bounding box center [641, 267] width 104 height 47
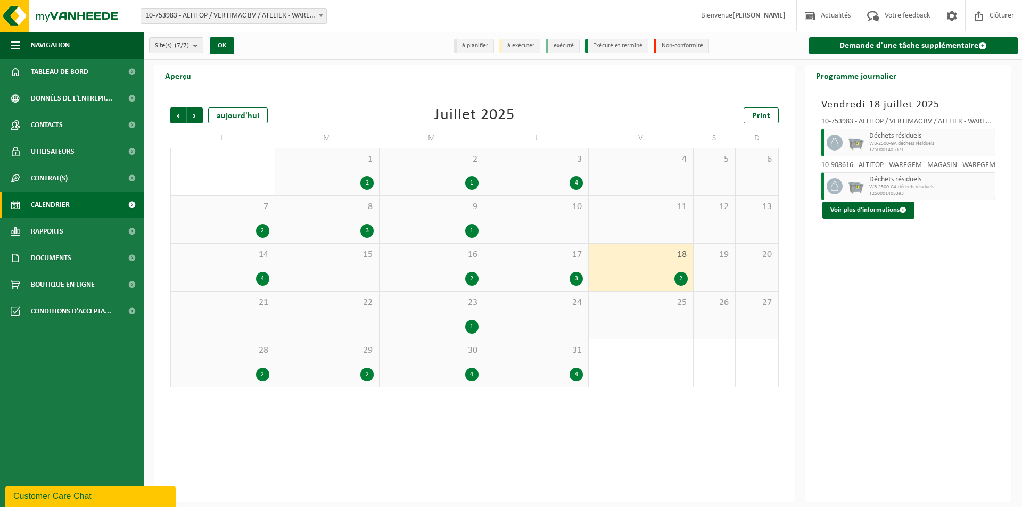
click at [447, 318] on div "23 1" at bounding box center [432, 315] width 104 height 47
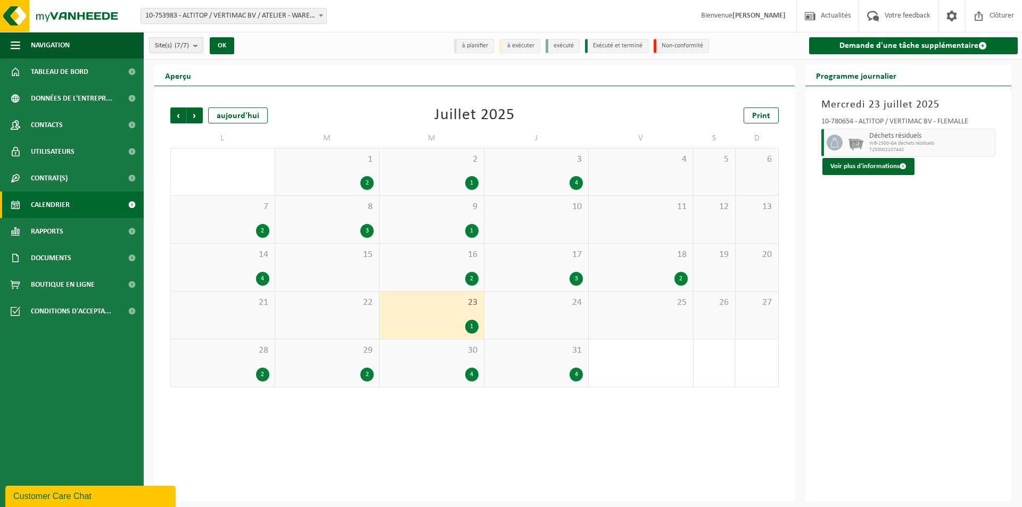
click at [250, 364] on div "28 2" at bounding box center [223, 363] width 104 height 47
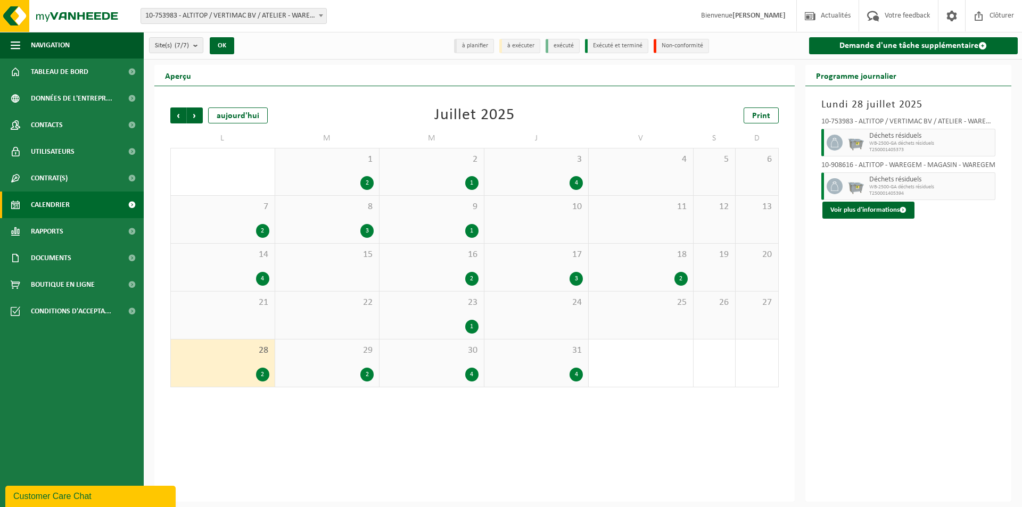
click at [341, 366] on div "29 2" at bounding box center [327, 363] width 104 height 47
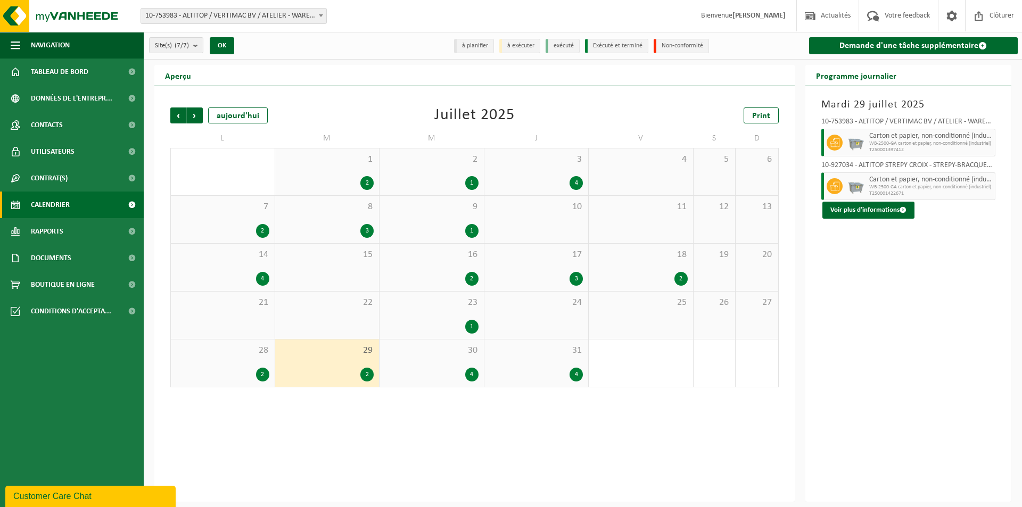
click at [453, 370] on div "4" at bounding box center [432, 375] width 94 height 14
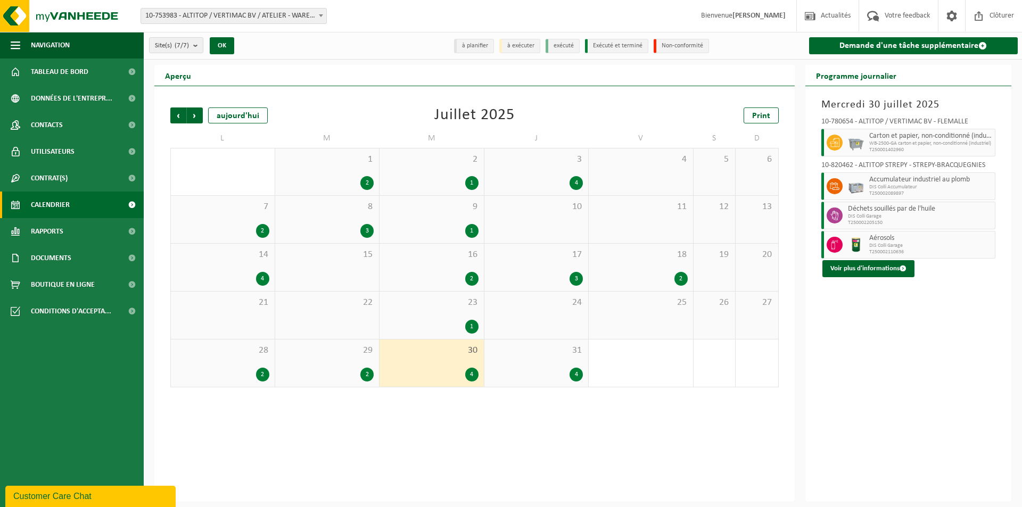
click at [526, 362] on div "31 4" at bounding box center [536, 363] width 104 height 47
